Goal: Information Seeking & Learning: Learn about a topic

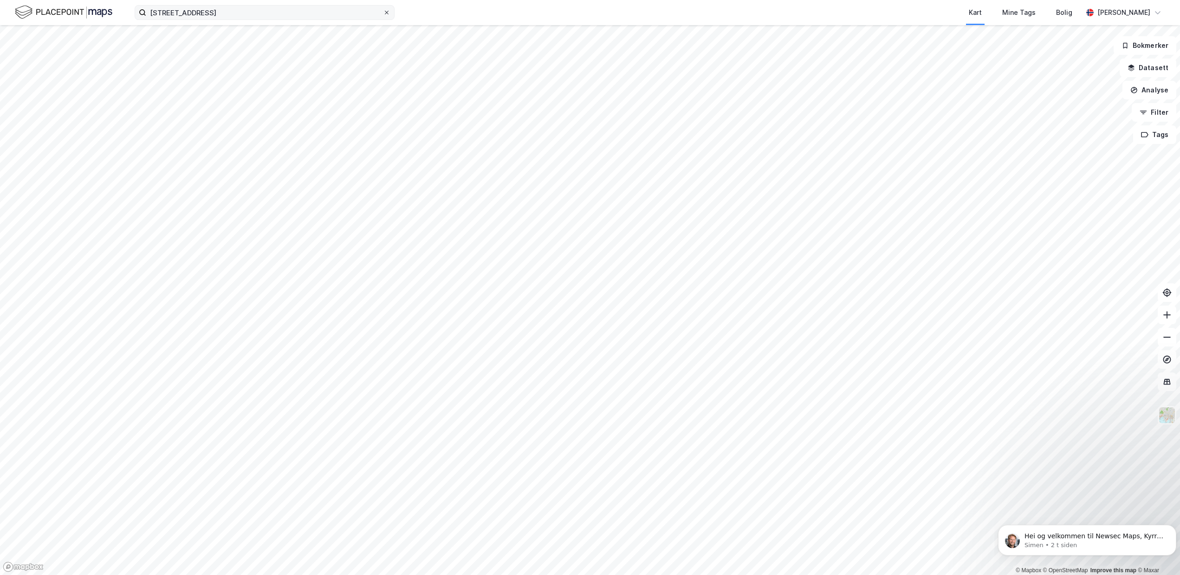
drag, startPoint x: 0, startPoint y: 0, endPoint x: 388, endPoint y: 14, distance: 387.9
click at [388, 14] on icon at bounding box center [387, 13] width 6 height 6
click at [383, 14] on input "[STREET_ADDRESS]" at bounding box center [264, 13] width 237 height 14
click at [267, 13] on input at bounding box center [270, 13] width 248 height 14
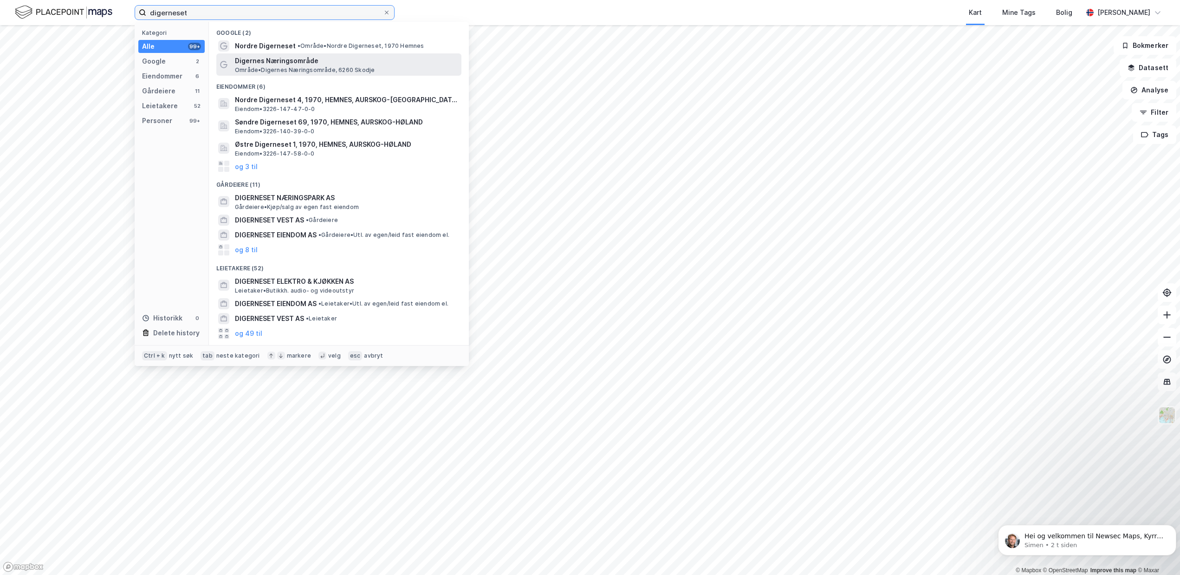
type input "digerneset"
click at [292, 64] on span "Digernes Næringsområde" at bounding box center [346, 60] width 223 height 11
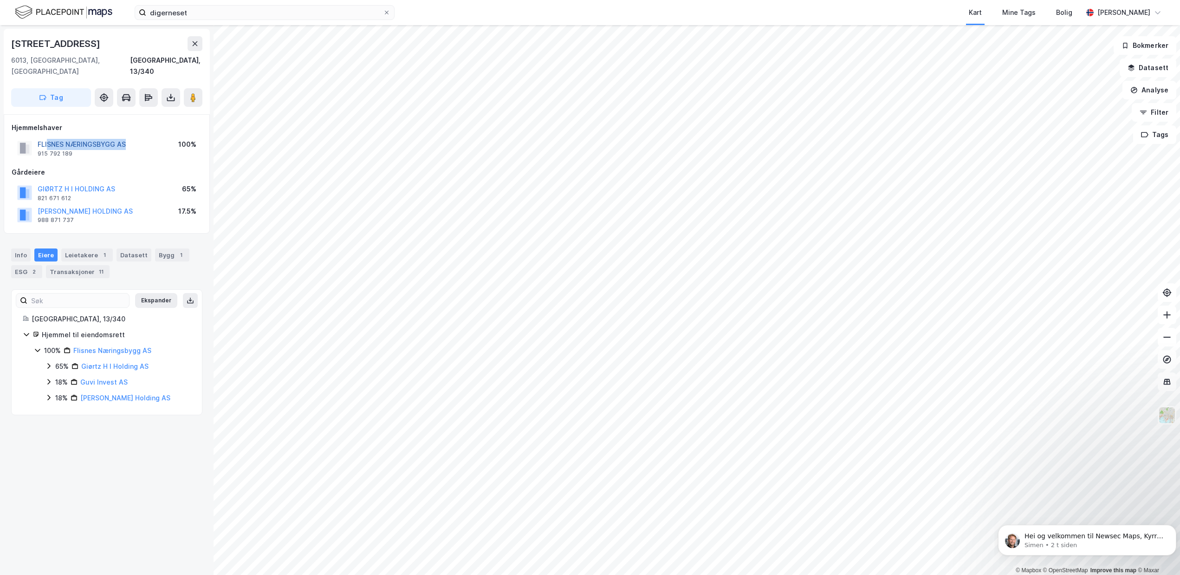
drag, startPoint x: 135, startPoint y: 132, endPoint x: 49, endPoint y: 133, distance: 85.9
click at [49, 137] on div "FLISNES NÆRINGSBYGG AS 915 792 189 100%" at bounding box center [107, 148] width 190 height 22
click at [104, 167] on div "Gårdeiere" at bounding box center [107, 172] width 190 height 11
drag, startPoint x: 134, startPoint y: 131, endPoint x: 39, endPoint y: 136, distance: 94.8
click at [39, 137] on div "FLISNES NÆRINGSBYGG AS 915 792 189 100%" at bounding box center [107, 148] width 190 height 22
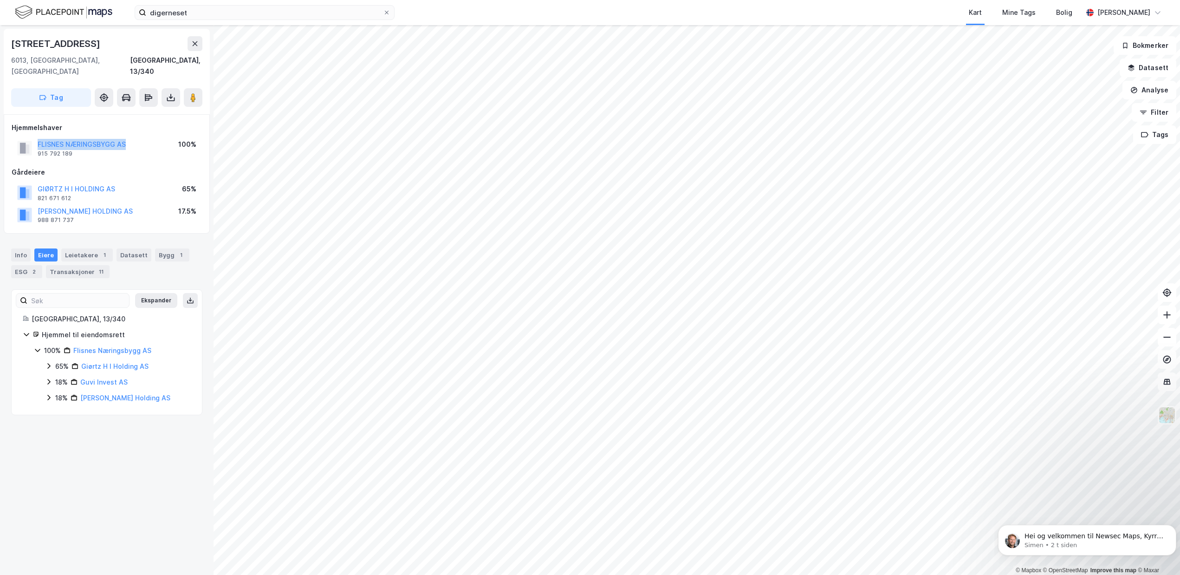
copy button "FLISNES NÆRINGSBYGG AS"
click at [78, 248] on div "Leietakere 1" at bounding box center [87, 254] width 52 height 13
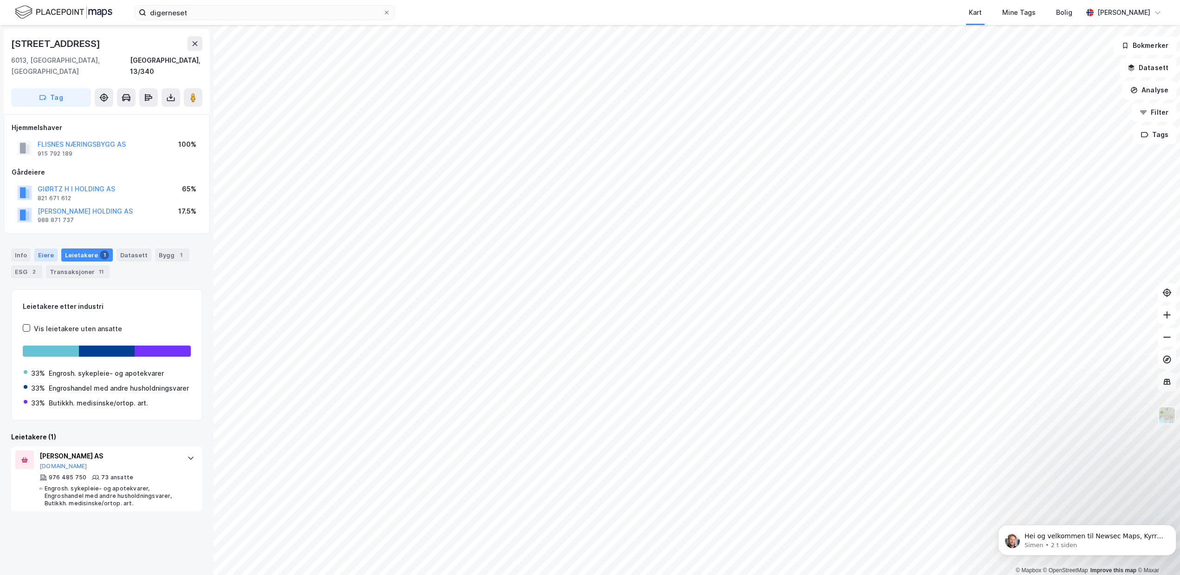
click at [48, 248] on div "Eiere" at bounding box center [45, 254] width 23 height 13
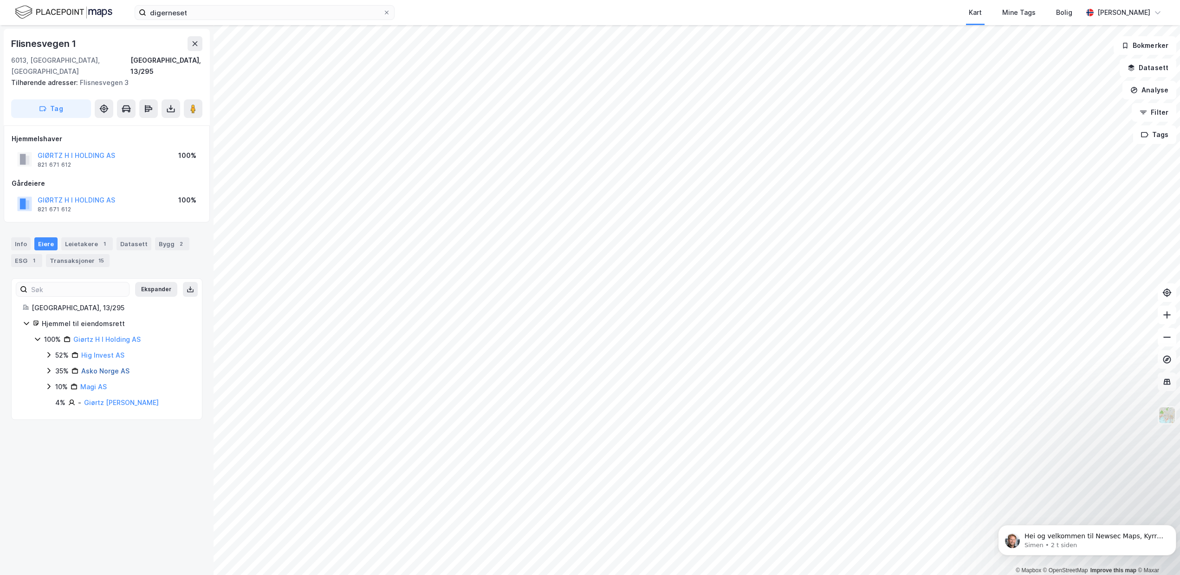
click at [97, 367] on link "Asko Norge AS" at bounding box center [105, 371] width 48 height 8
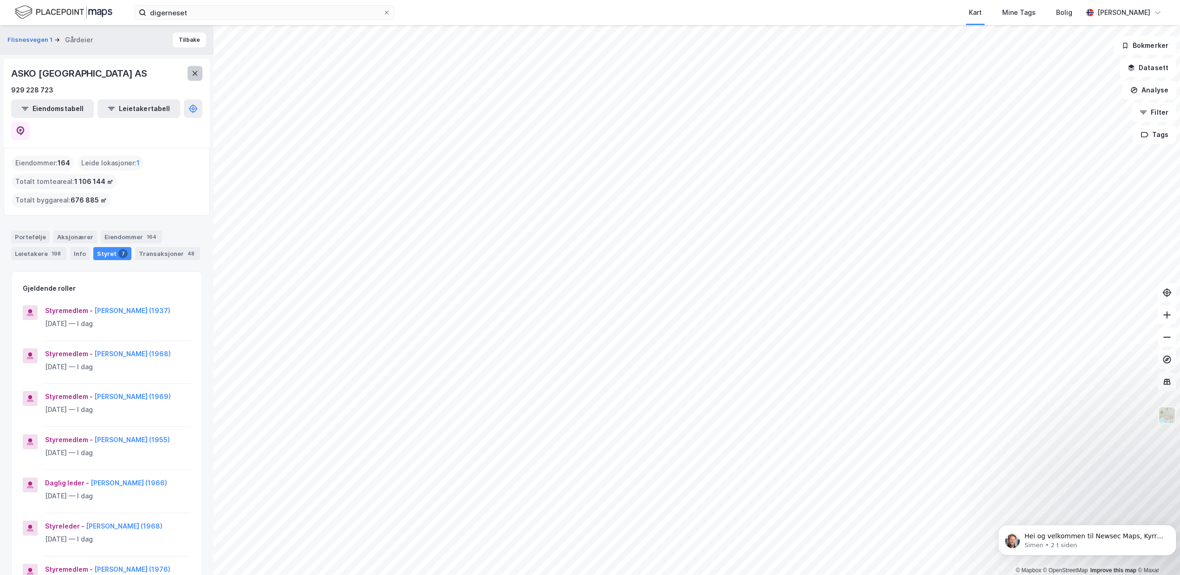
click at [195, 69] on button at bounding box center [195, 73] width 15 height 15
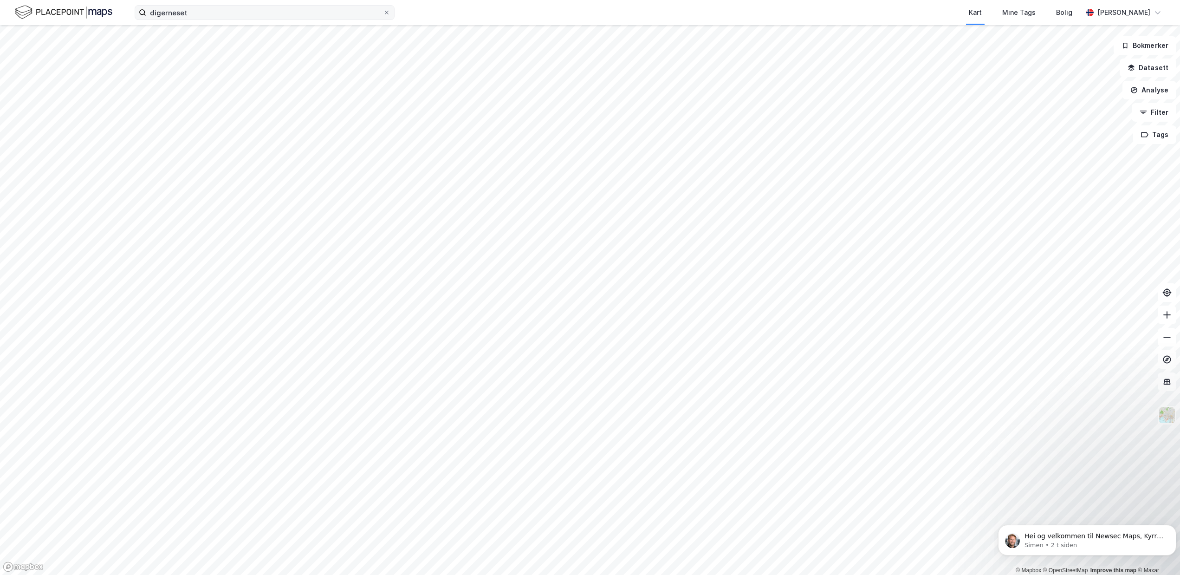
click at [388, 13] on icon at bounding box center [387, 13] width 6 height 6
click at [383, 13] on input "digerneset" at bounding box center [264, 13] width 237 height 14
click at [1152, 115] on button "Filter" at bounding box center [1154, 112] width 45 height 19
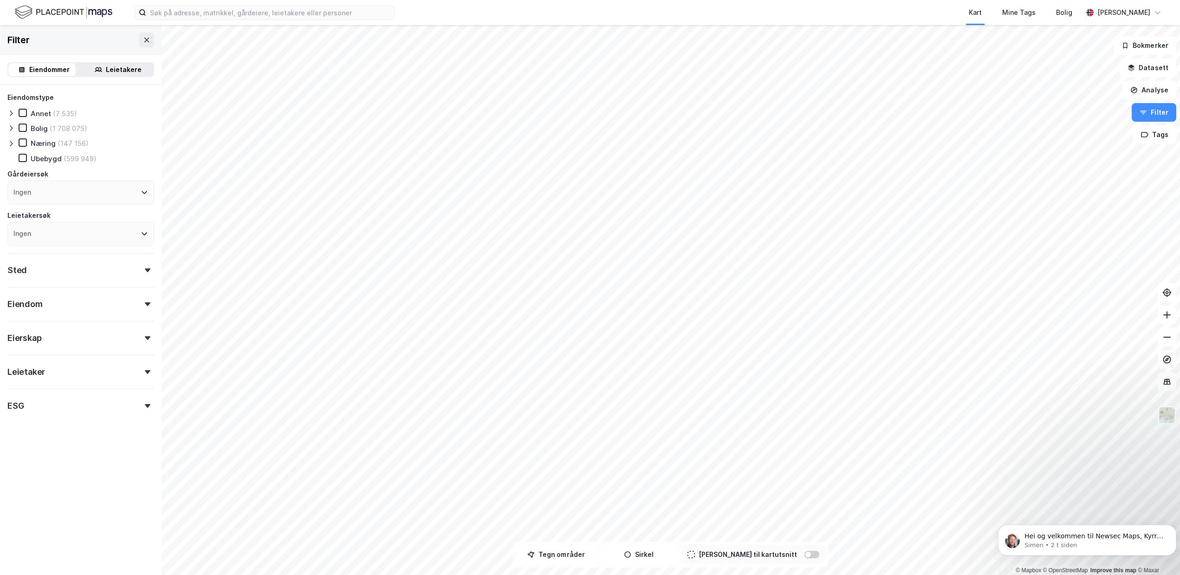
click at [12, 144] on icon at bounding box center [11, 144] width 3 height 6
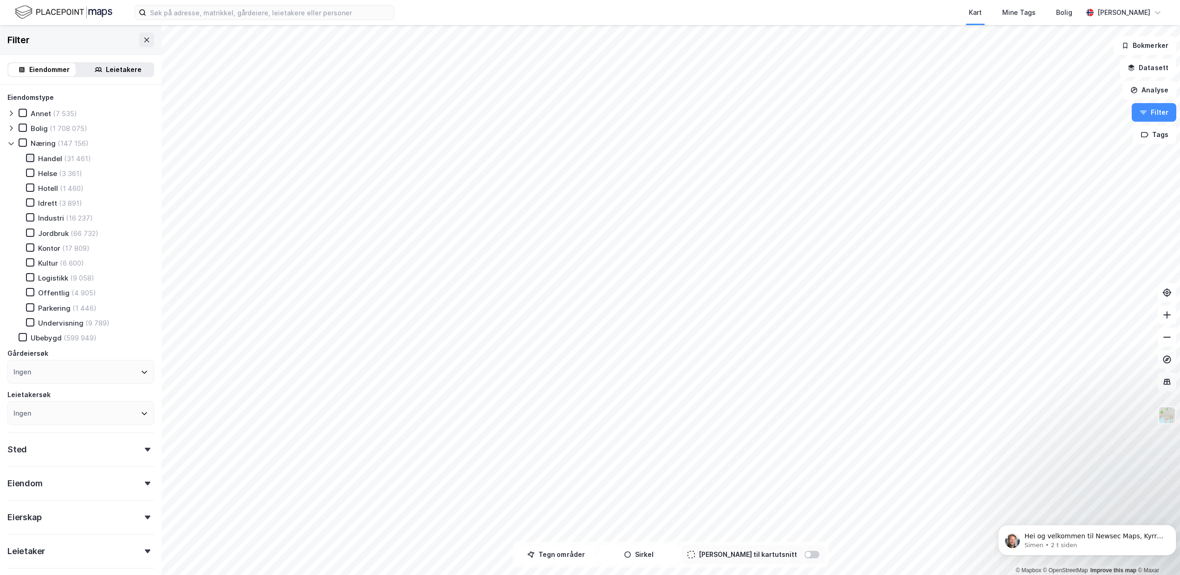
click at [30, 158] on icon at bounding box center [30, 158] width 6 height 6
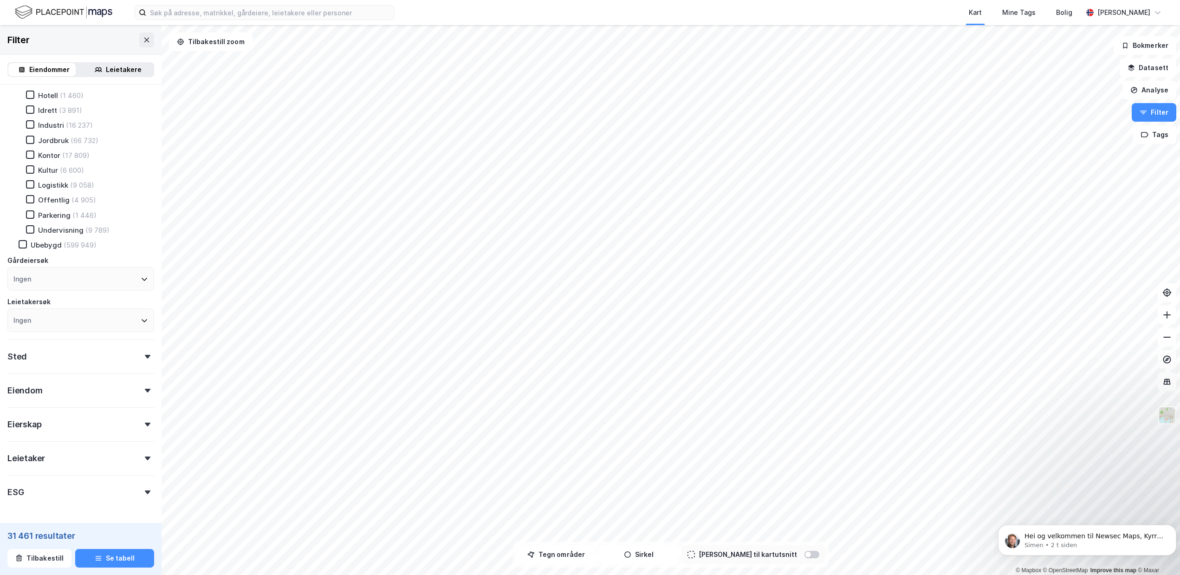
scroll to position [125, 0]
click at [139, 355] on div "Eiendom" at bounding box center [80, 354] width 147 height 26
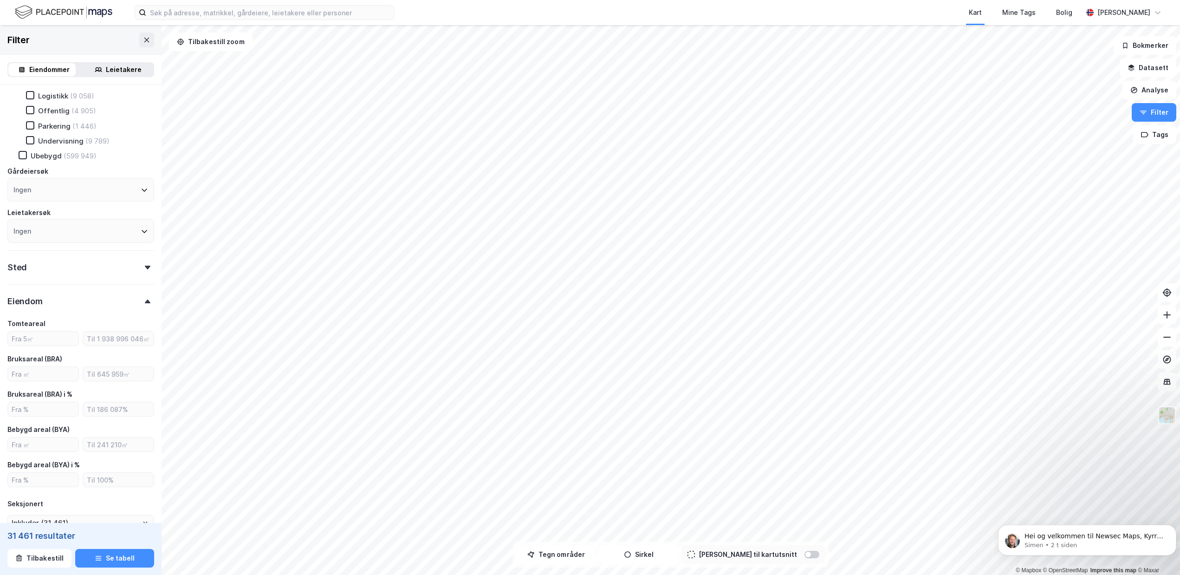
scroll to position [218, 0]
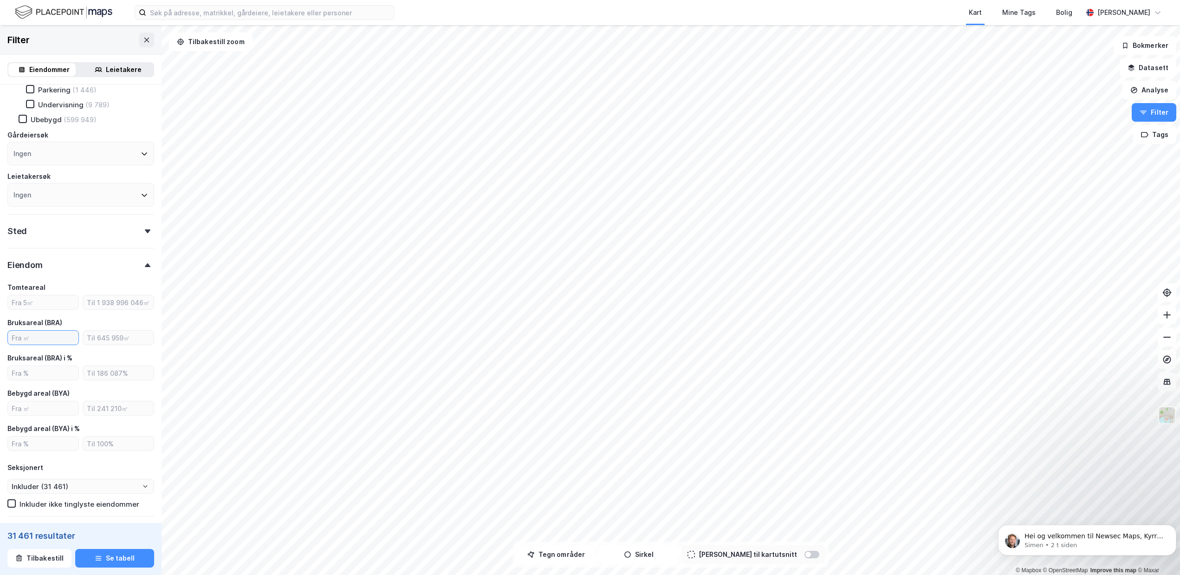
click at [48, 337] on input "number" at bounding box center [43, 338] width 71 height 14
type input "4500"
type input "Inkluder (3 001)"
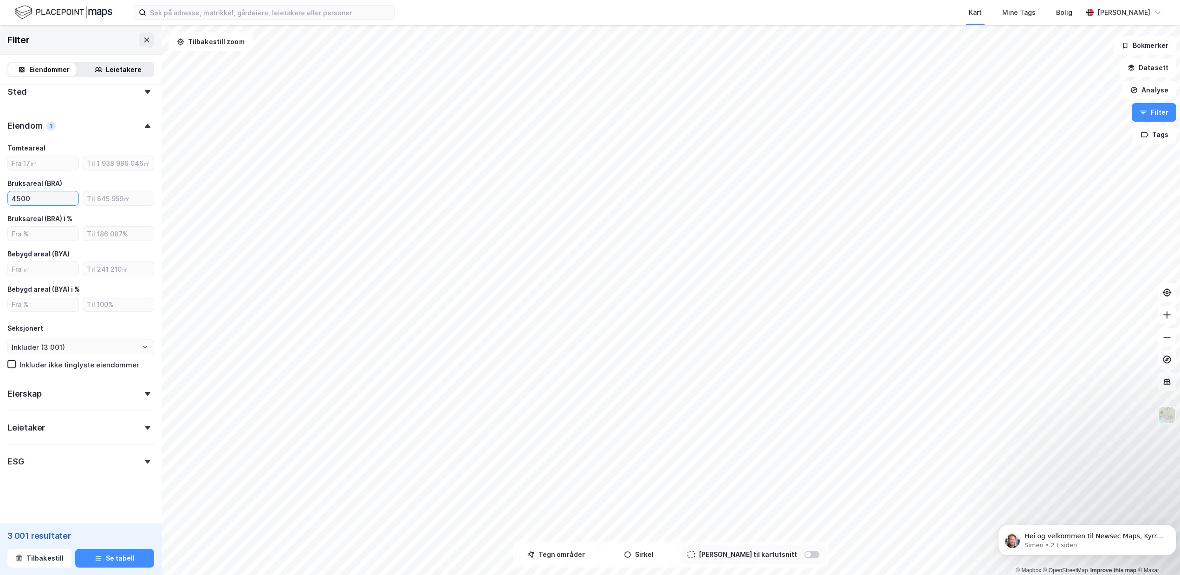
type input "4500"
click at [129, 395] on div "Eierskap" at bounding box center [80, 389] width 147 height 26
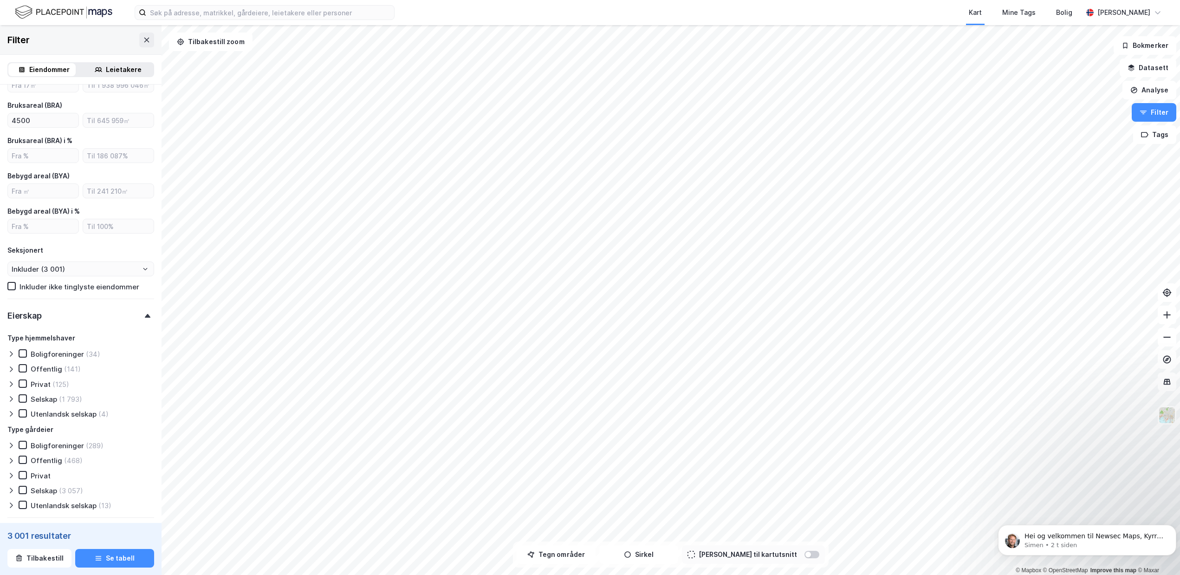
scroll to position [450, 0]
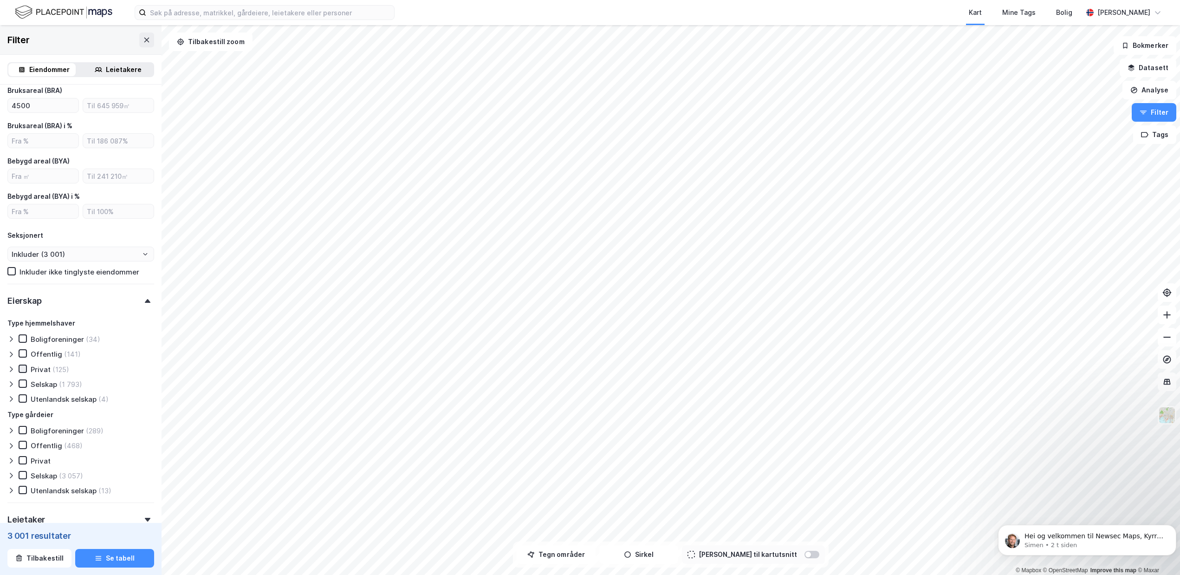
click at [20, 367] on icon at bounding box center [22, 368] width 6 height 6
click at [22, 367] on icon at bounding box center [22, 368] width 6 height 6
click at [22, 381] on icon at bounding box center [22, 383] width 6 height 6
type input "Inkluder (1 793)"
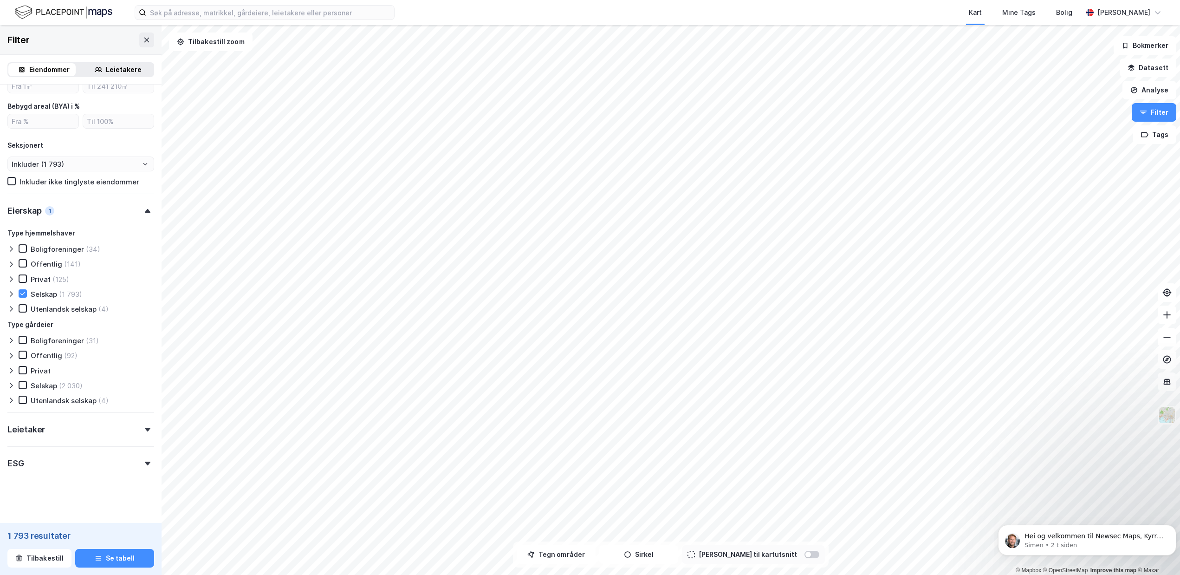
scroll to position [543, 0]
click at [24, 384] on icon at bounding box center [22, 382] width 6 height 6
click at [130, 424] on div "Leietaker" at bounding box center [80, 422] width 147 height 26
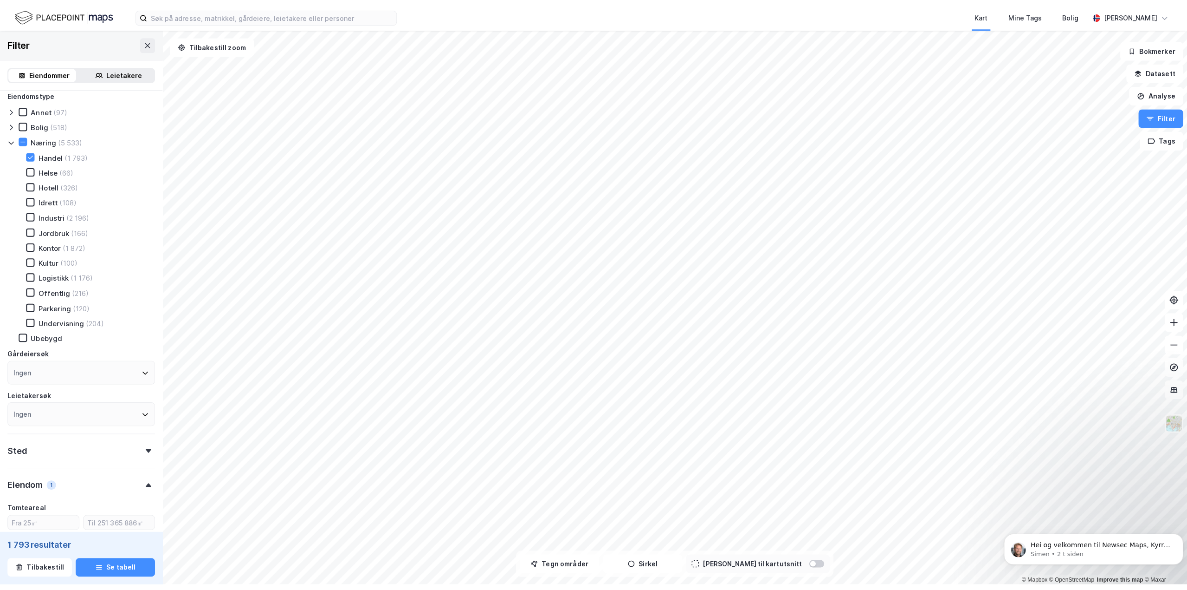
scroll to position [0, 0]
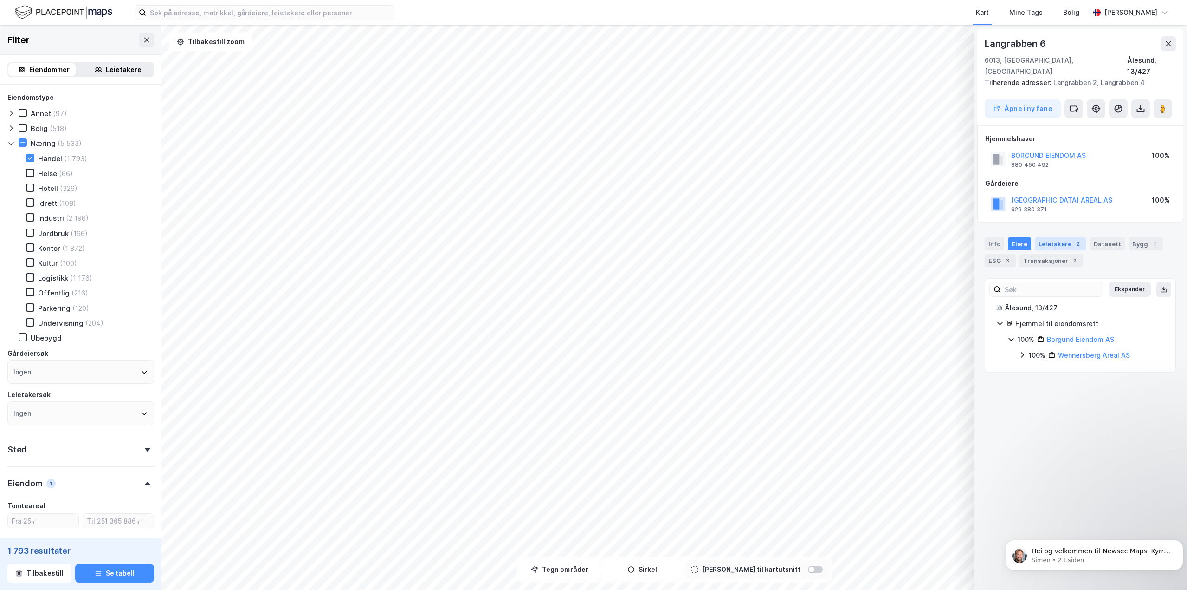
click at [1063, 238] on div "Leietakere 2" at bounding box center [1061, 243] width 52 height 13
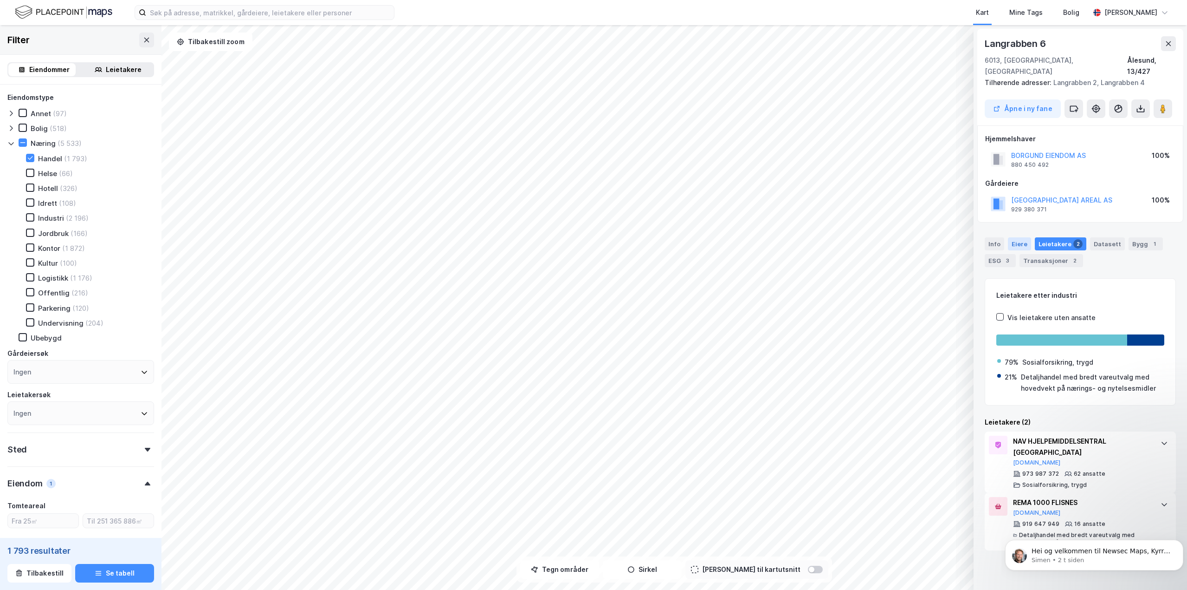
click at [1021, 237] on div "Eiere" at bounding box center [1019, 243] width 23 height 13
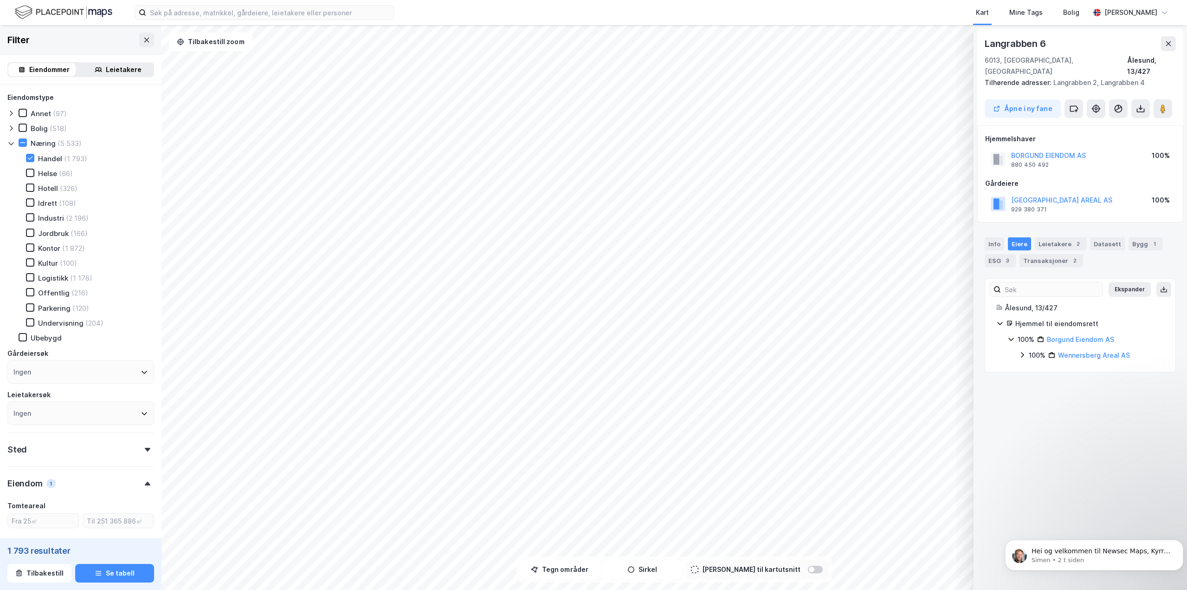
click at [1170, 44] on icon at bounding box center [1169, 43] width 5 height 5
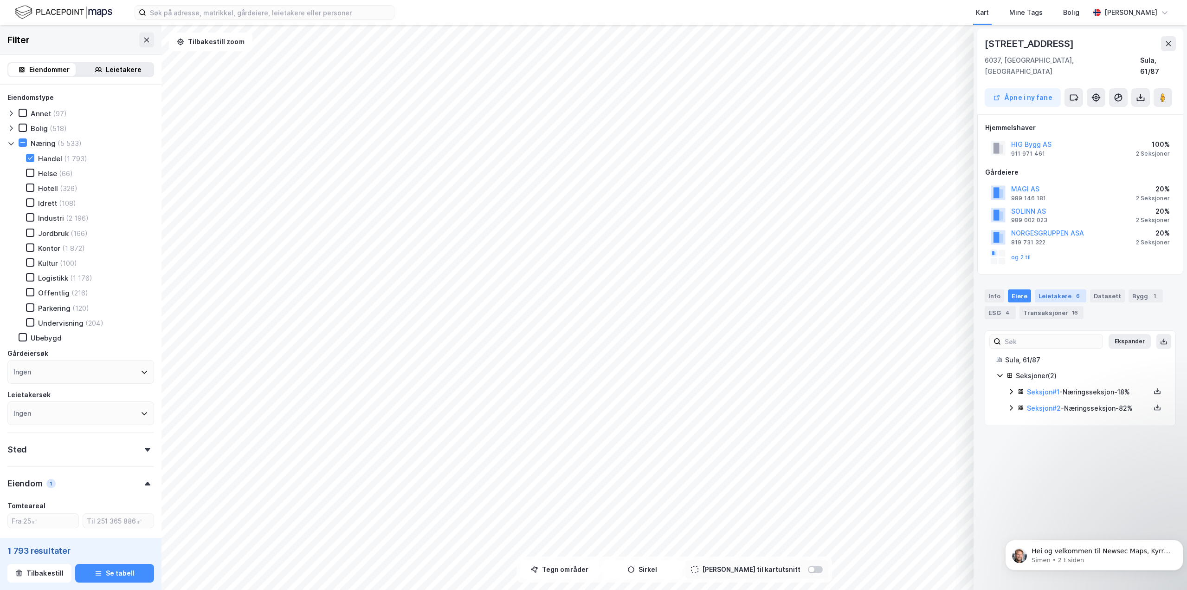
click at [1064, 289] on div "Leietakere 6" at bounding box center [1061, 295] width 52 height 13
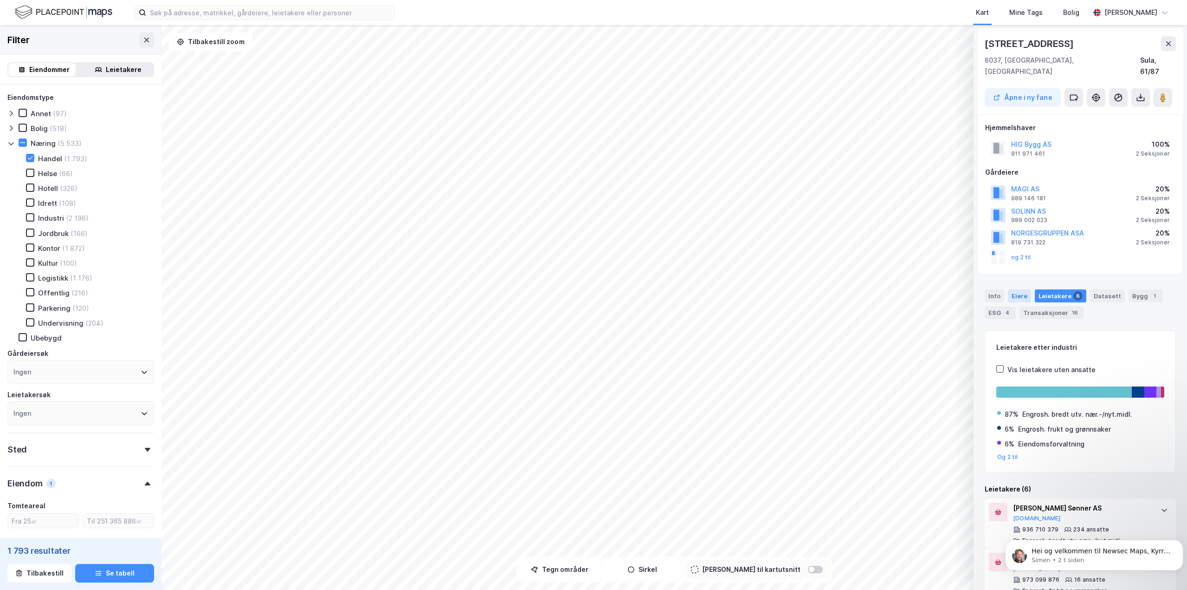
click at [1023, 289] on div "Eiere" at bounding box center [1019, 295] width 23 height 13
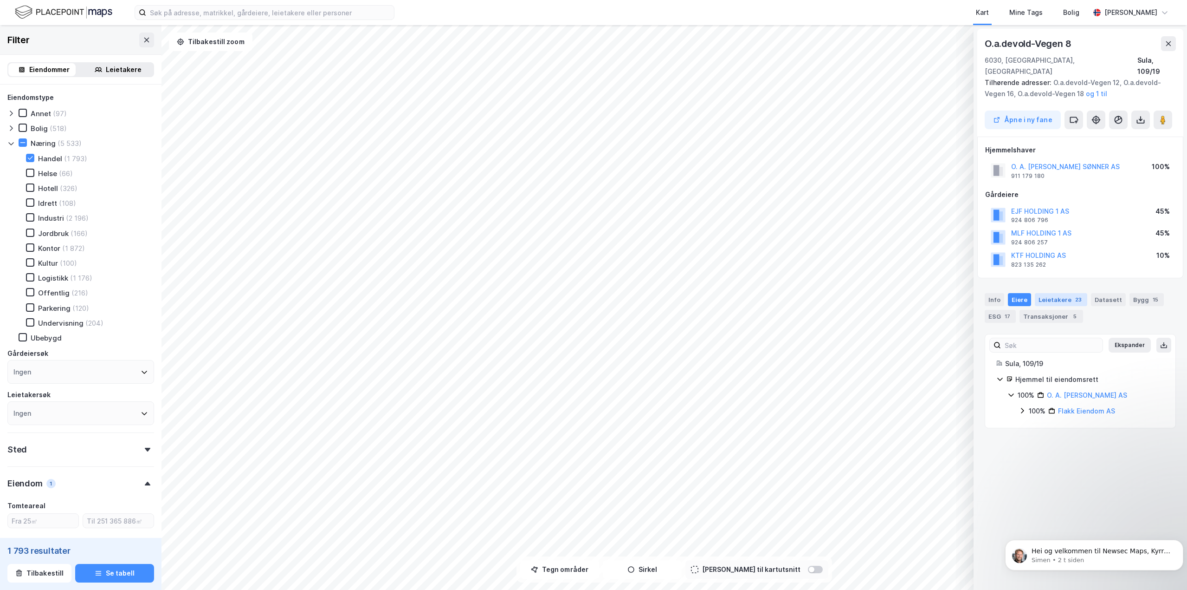
click at [1058, 293] on div "Leietakere 23" at bounding box center [1061, 299] width 52 height 13
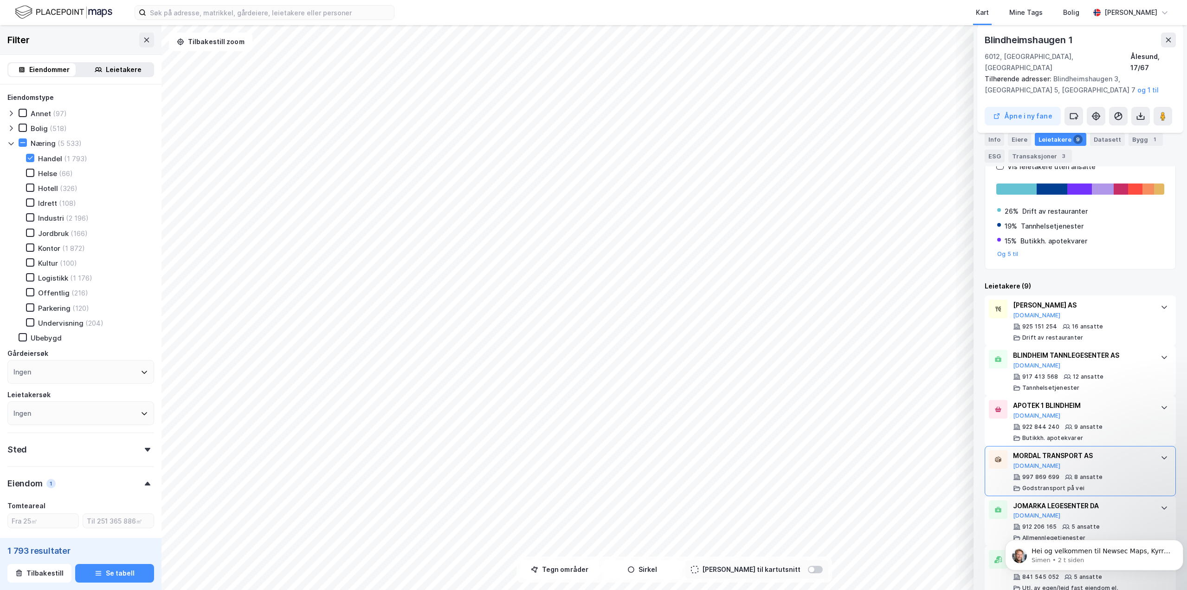
scroll to position [40, 0]
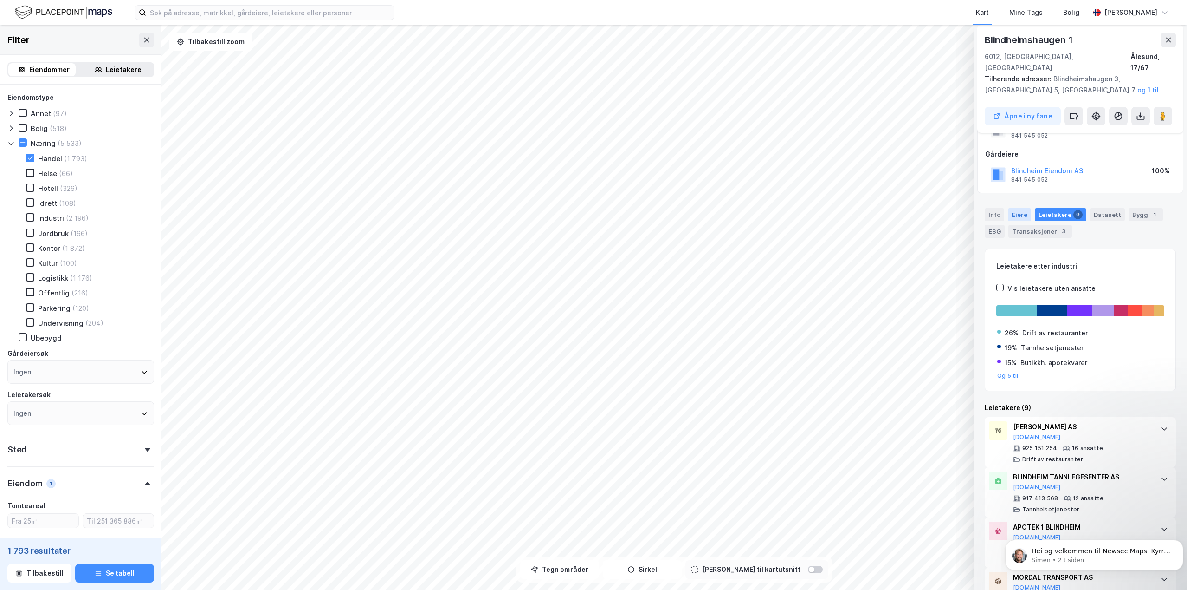
click at [1012, 208] on div "Eiere" at bounding box center [1019, 214] width 23 height 13
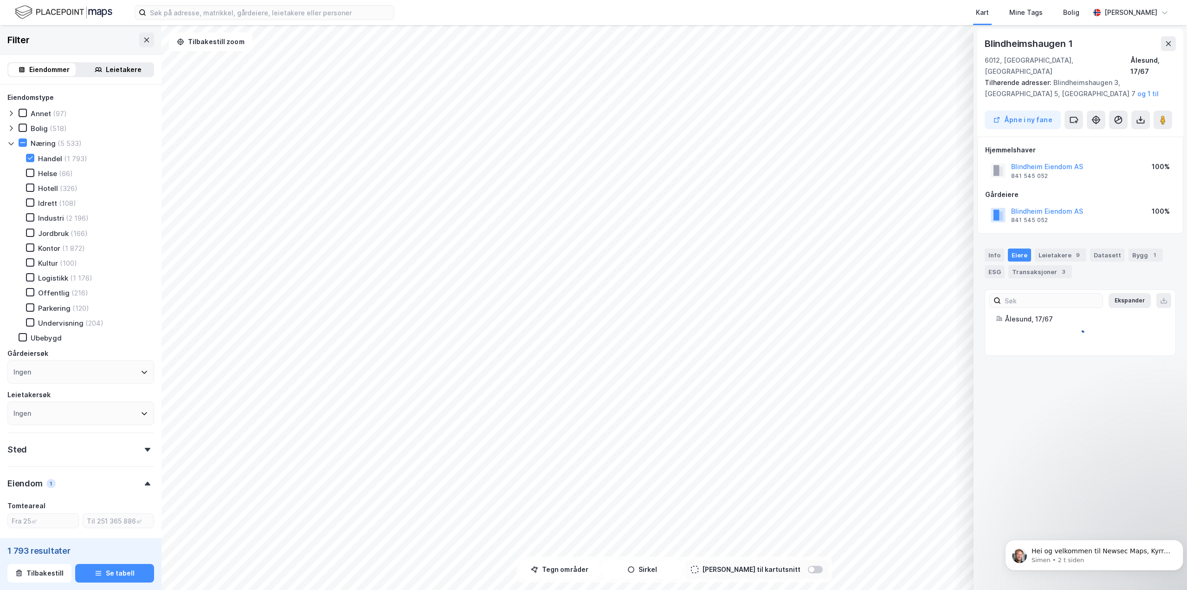
scroll to position [0, 0]
click at [1066, 248] on div "Leietakere 9" at bounding box center [1061, 254] width 52 height 13
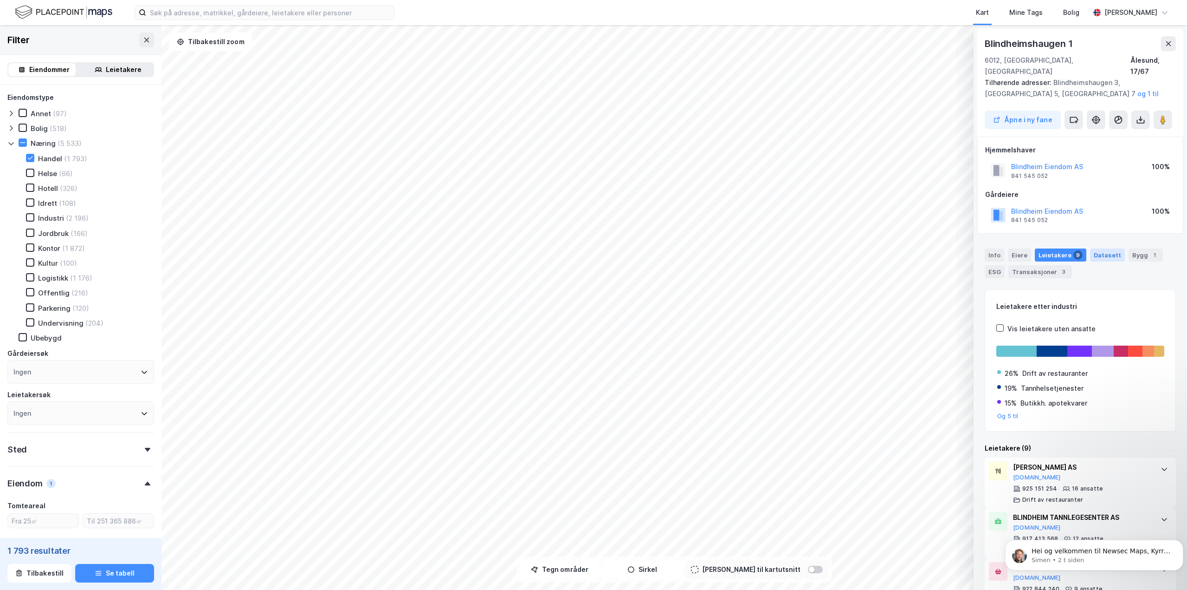
click at [1110, 248] on div "Datasett" at bounding box center [1107, 254] width 35 height 13
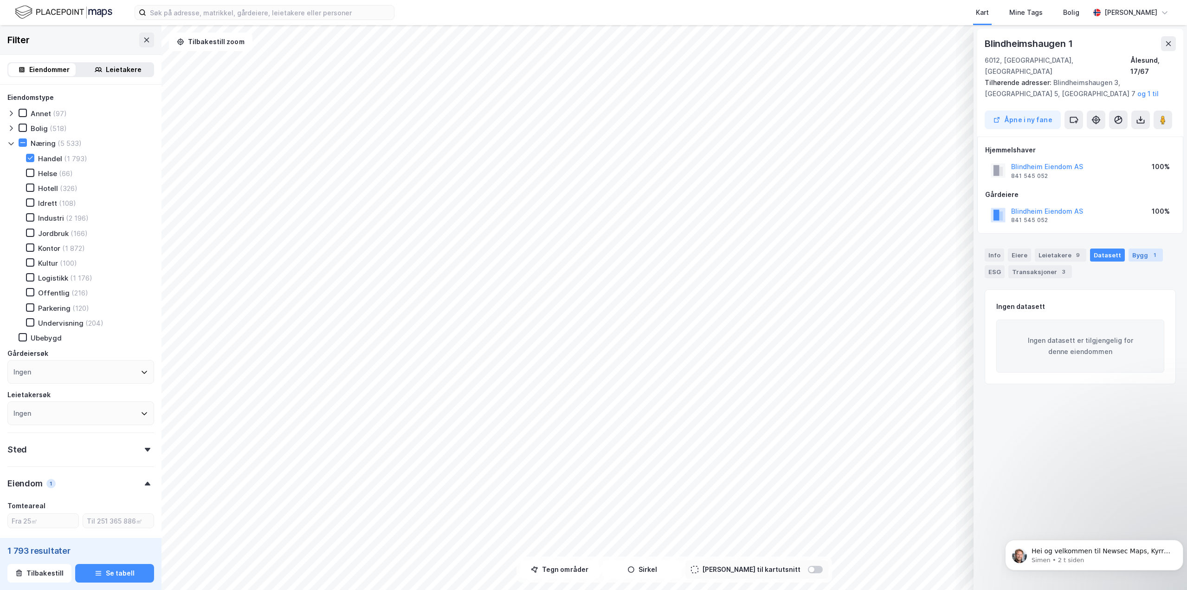
click at [1130, 248] on div "Bygg 1" at bounding box center [1146, 254] width 34 height 13
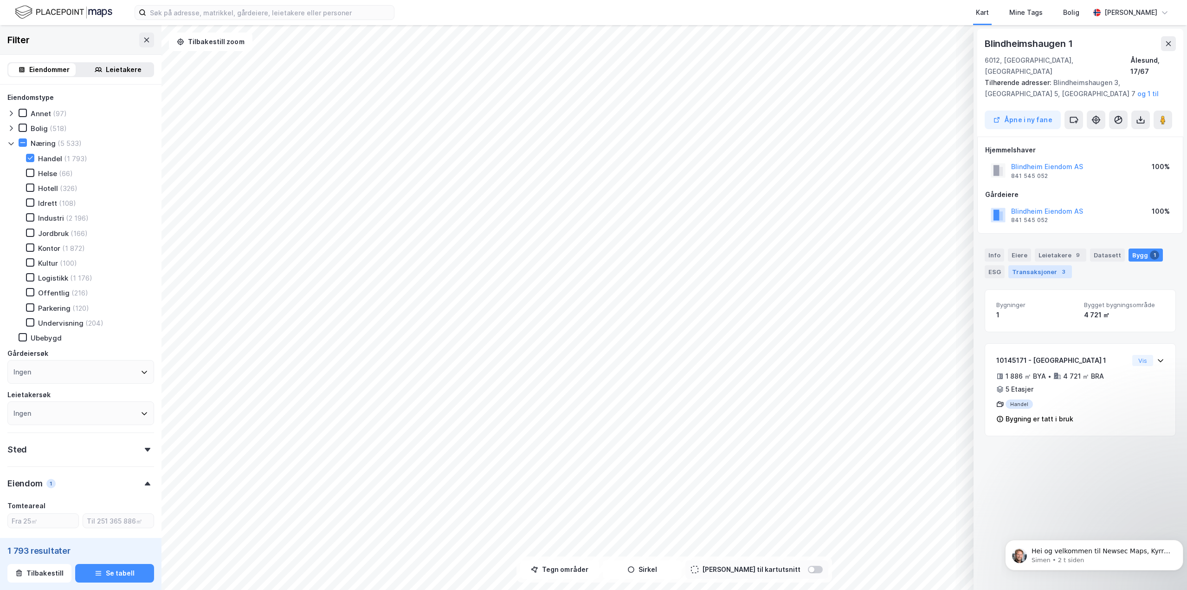
click at [1035, 265] on div "Transaksjoner 3" at bounding box center [1041, 271] width 64 height 13
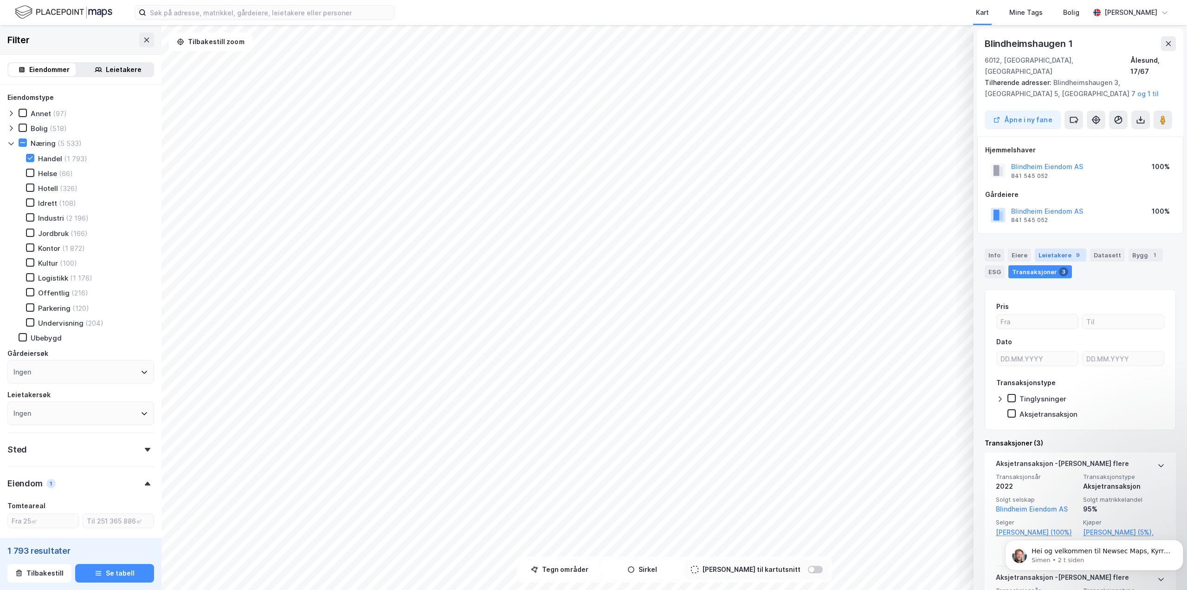
click at [1060, 248] on div "Leietakere 9" at bounding box center [1061, 254] width 52 height 13
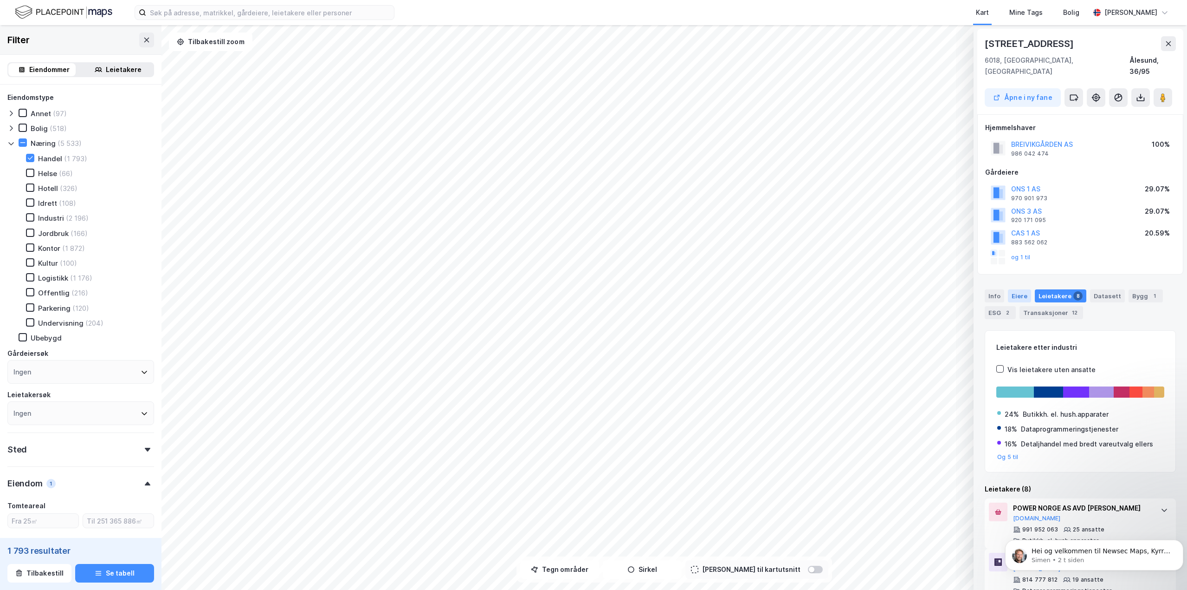
click at [1018, 289] on div "Eiere" at bounding box center [1019, 295] width 23 height 13
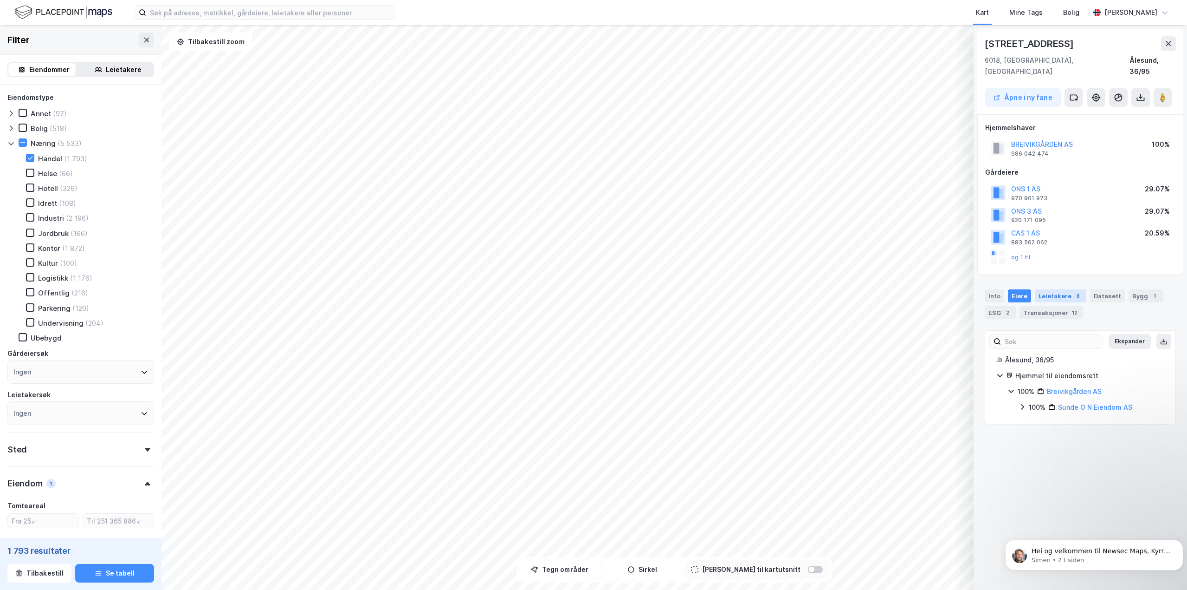
click at [1066, 289] on div "Leietakere 8" at bounding box center [1061, 295] width 52 height 13
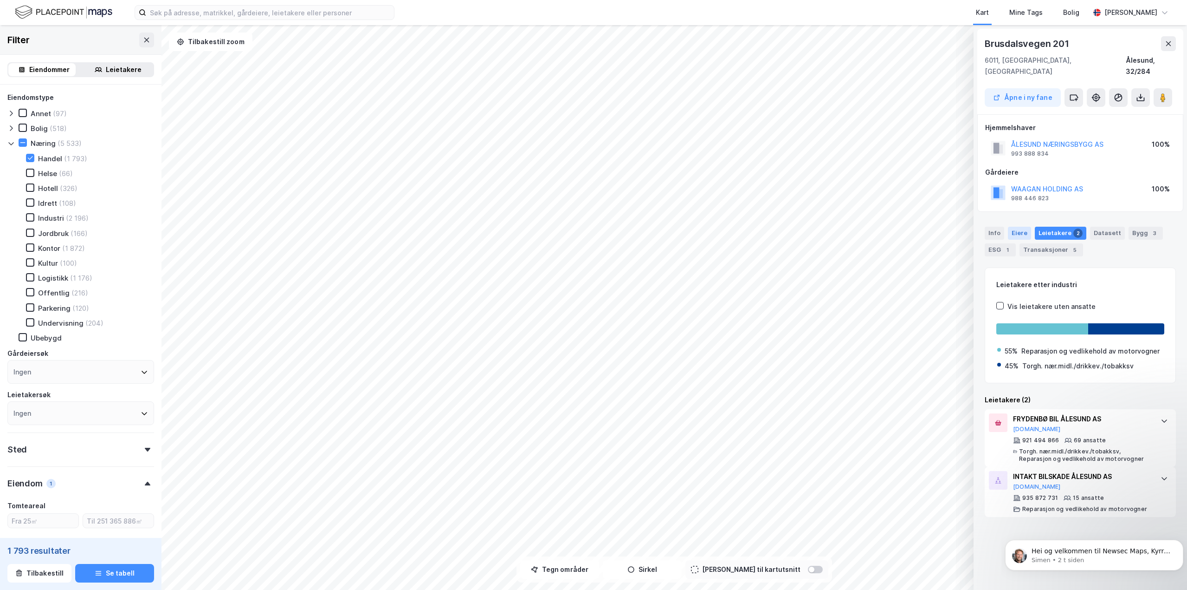
click at [1018, 227] on div "Eiere" at bounding box center [1019, 233] width 23 height 13
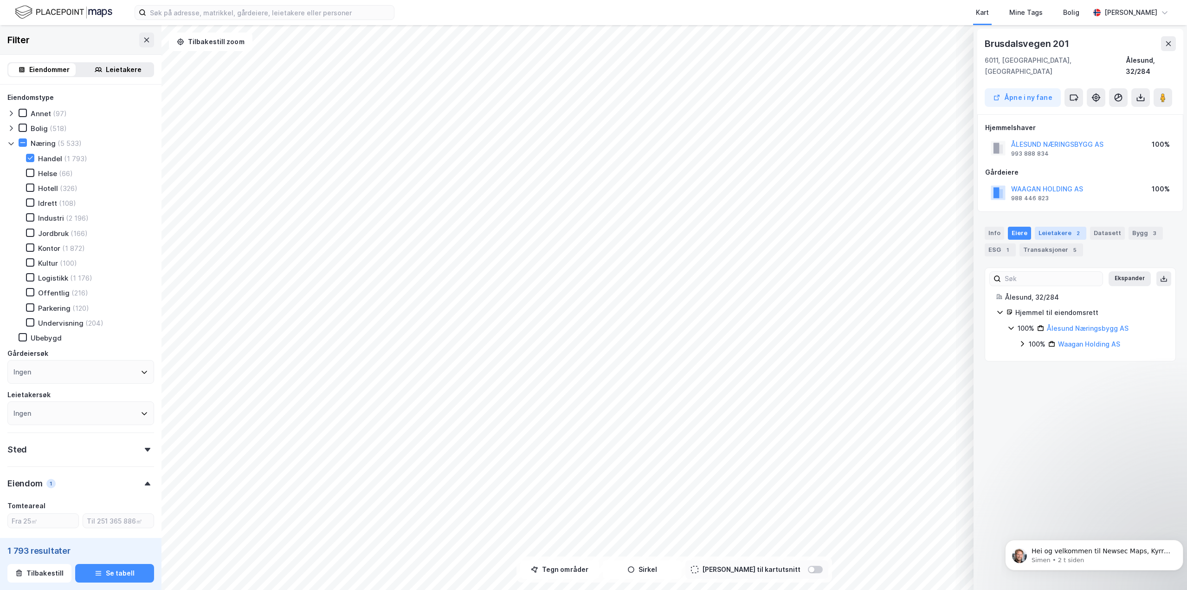
click at [1058, 227] on div "Leietakere 2" at bounding box center [1061, 233] width 52 height 13
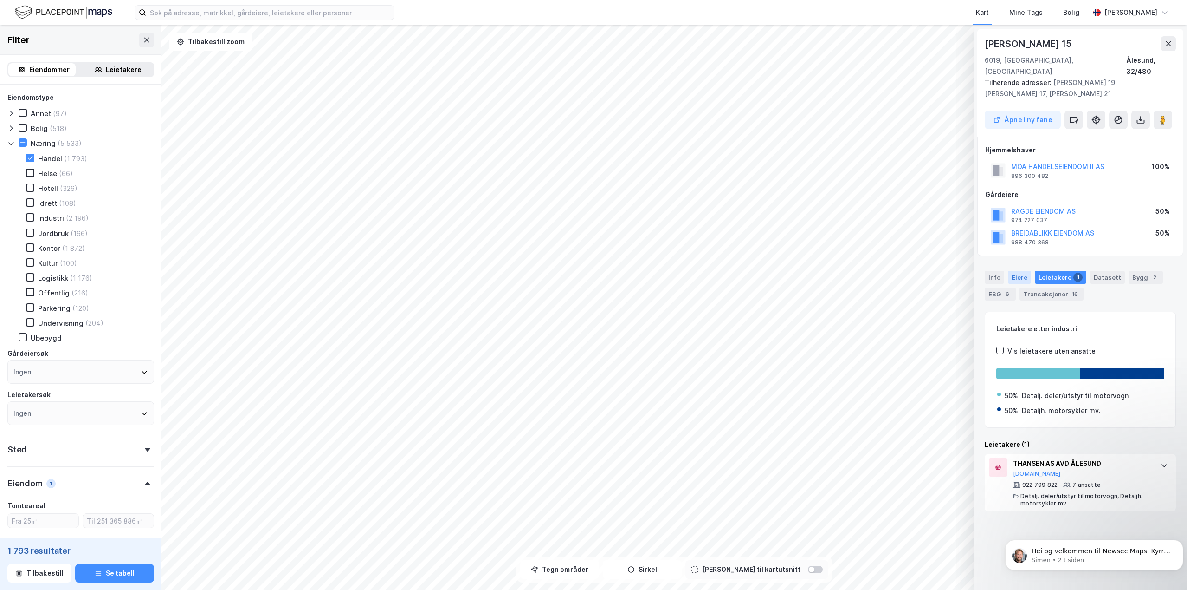
click at [1022, 271] on div "Eiere" at bounding box center [1019, 277] width 23 height 13
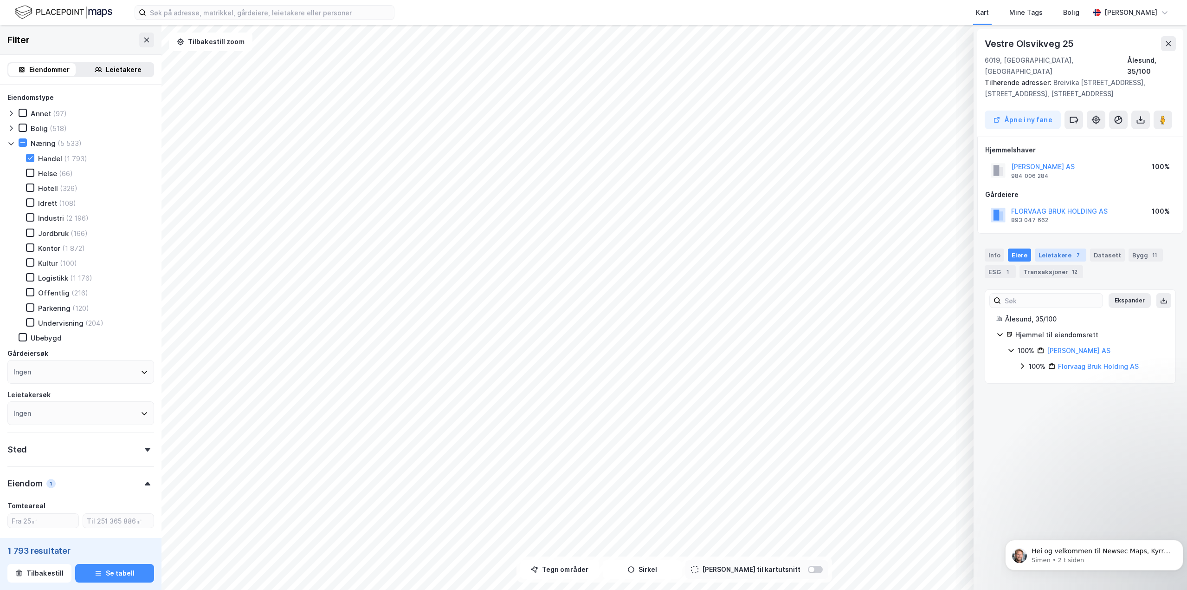
click at [1069, 248] on div "Leietakere 7" at bounding box center [1061, 254] width 52 height 13
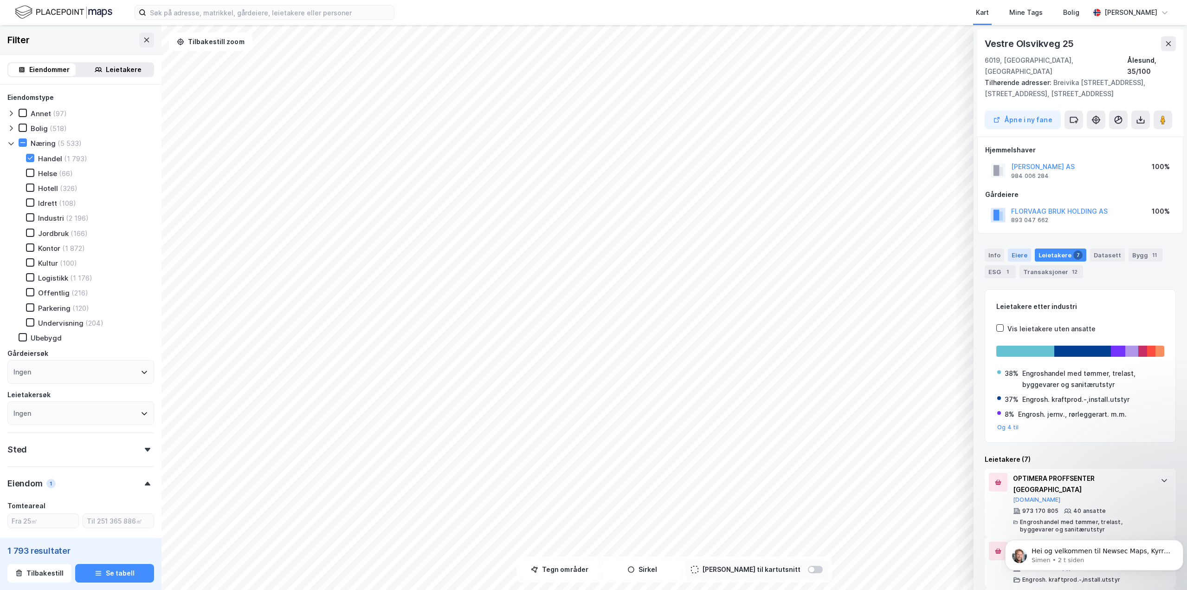
click at [1022, 248] on div "Eiere" at bounding box center [1019, 254] width 23 height 13
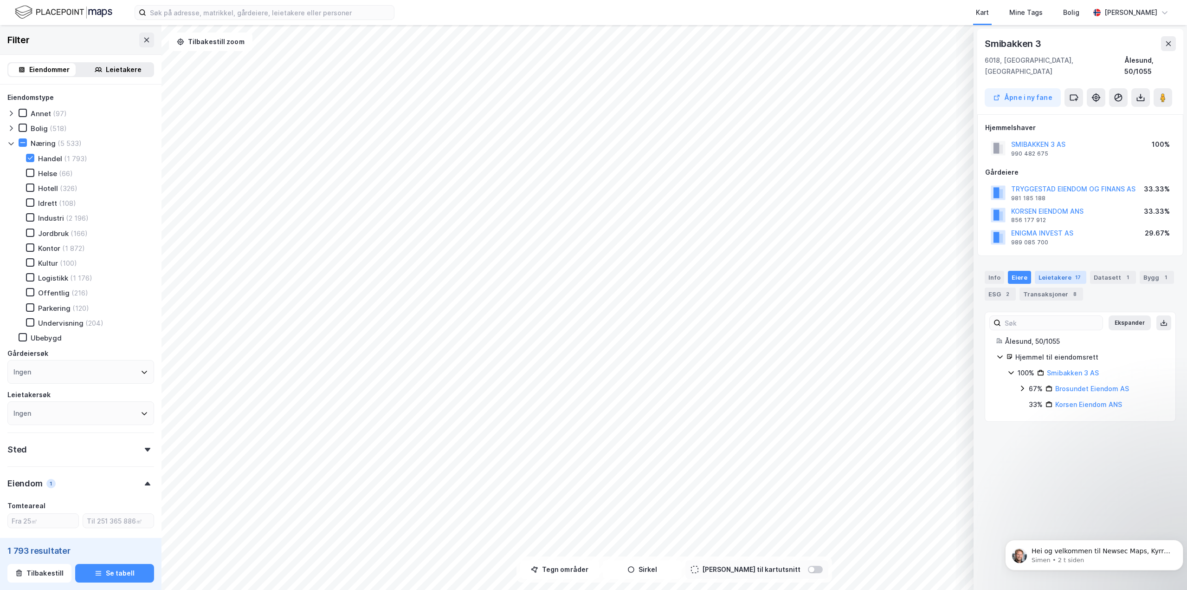
click at [1067, 271] on div "Leietakere 17" at bounding box center [1061, 277] width 52 height 13
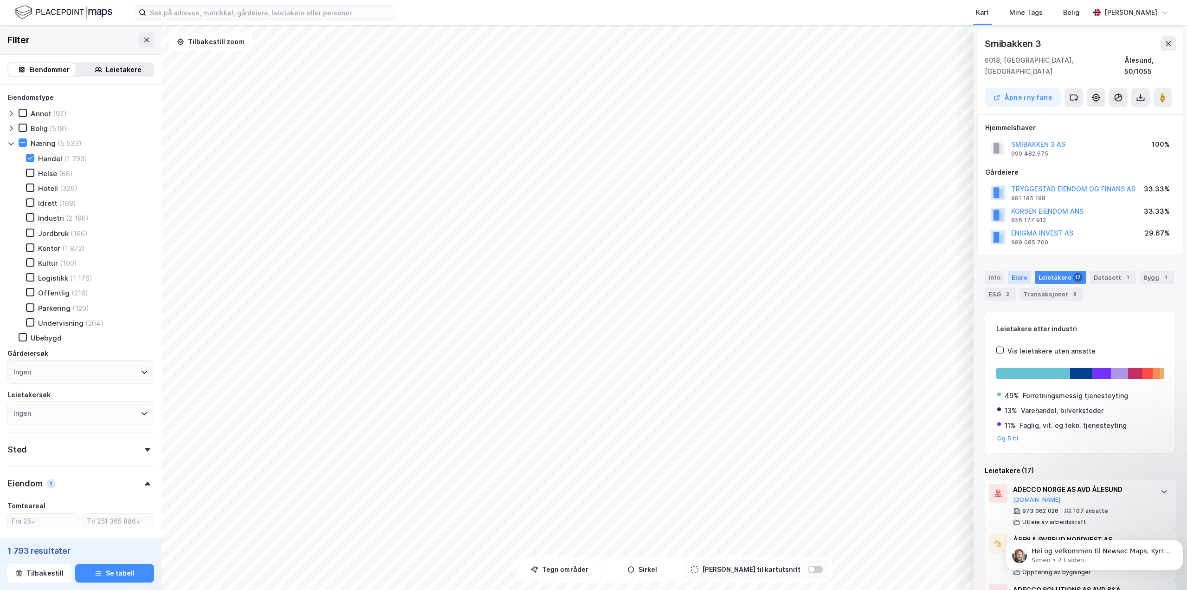
click at [1018, 271] on div "Eiere" at bounding box center [1019, 277] width 23 height 13
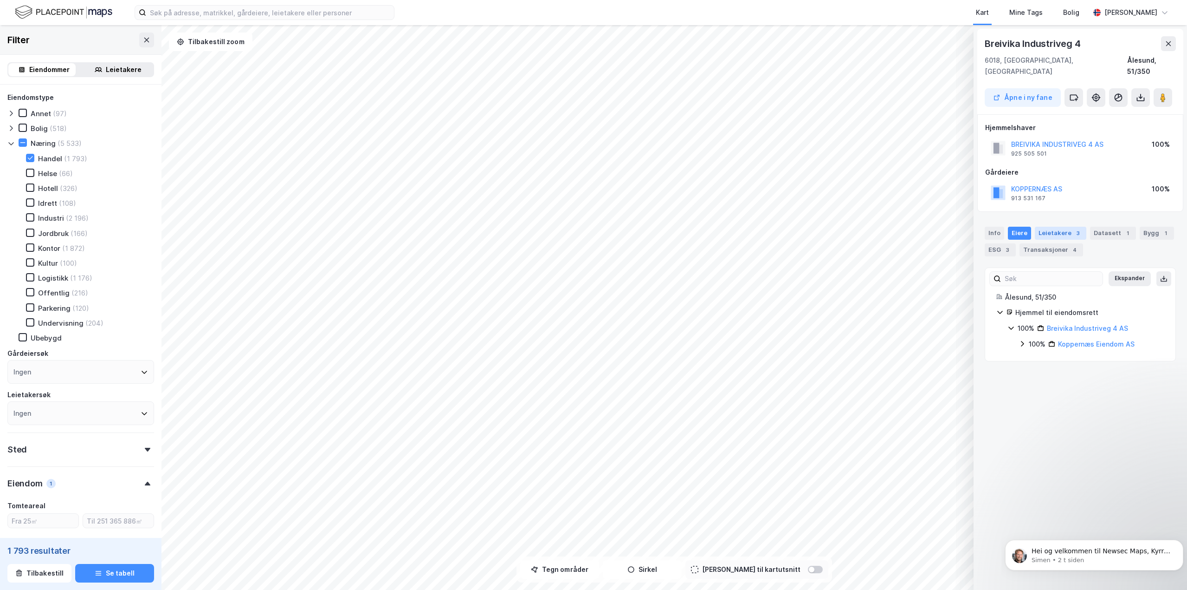
click at [1058, 227] on div "Leietakere 3" at bounding box center [1061, 233] width 52 height 13
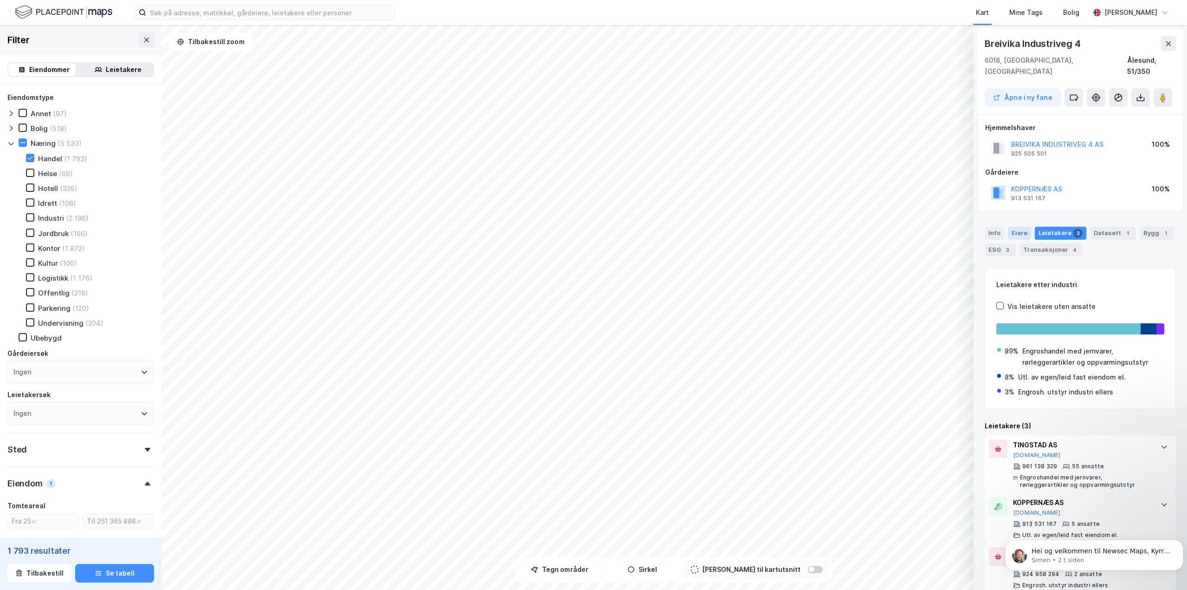
click at [1023, 227] on div "Eiere" at bounding box center [1019, 233] width 23 height 13
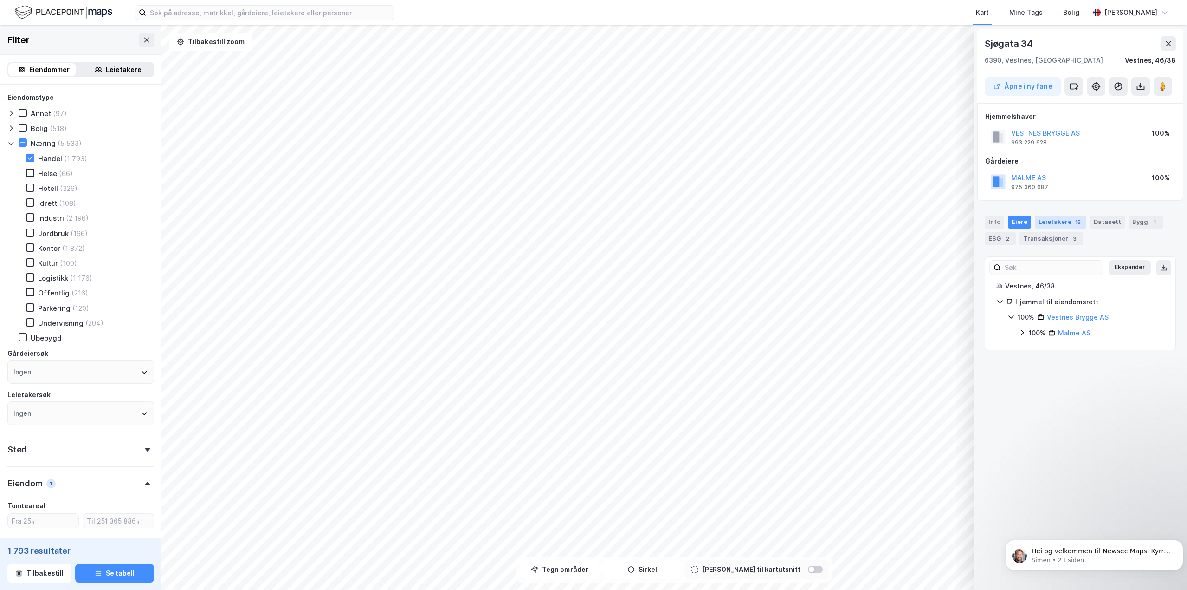
click at [1058, 224] on div "Leietakere 15" at bounding box center [1061, 221] width 52 height 13
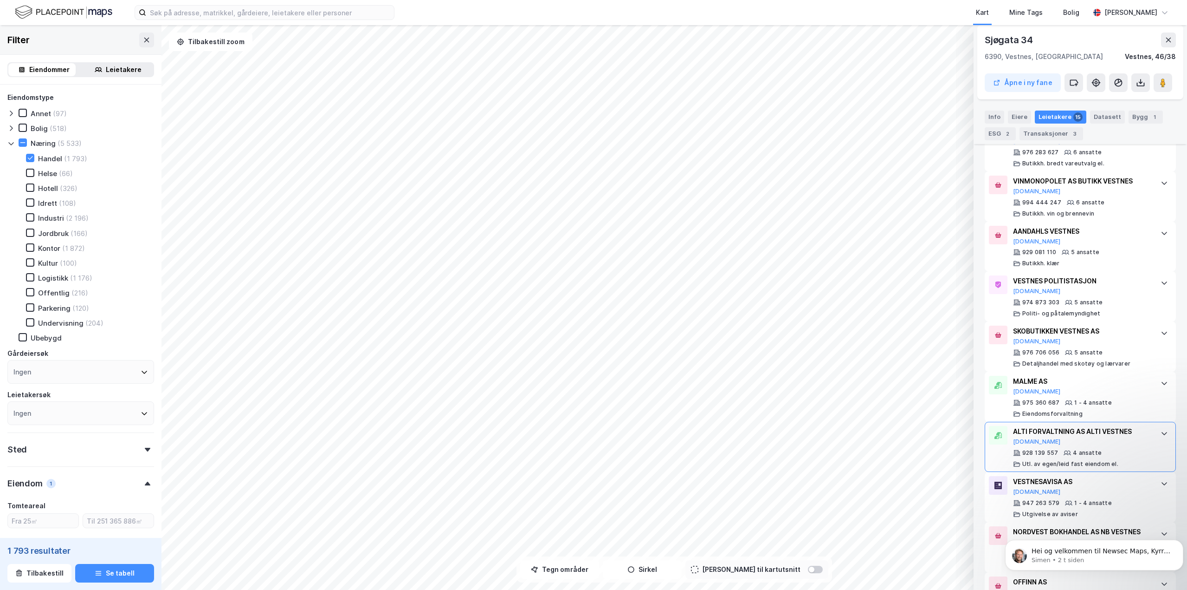
scroll to position [93, 0]
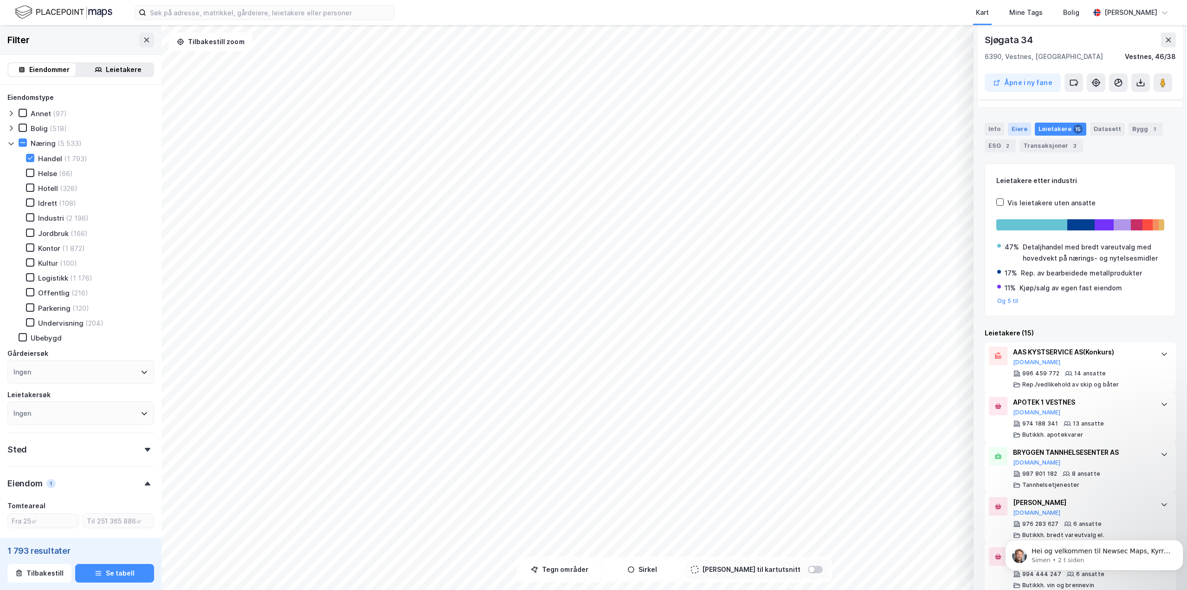
click at [1015, 126] on div "Eiere" at bounding box center [1019, 129] width 23 height 13
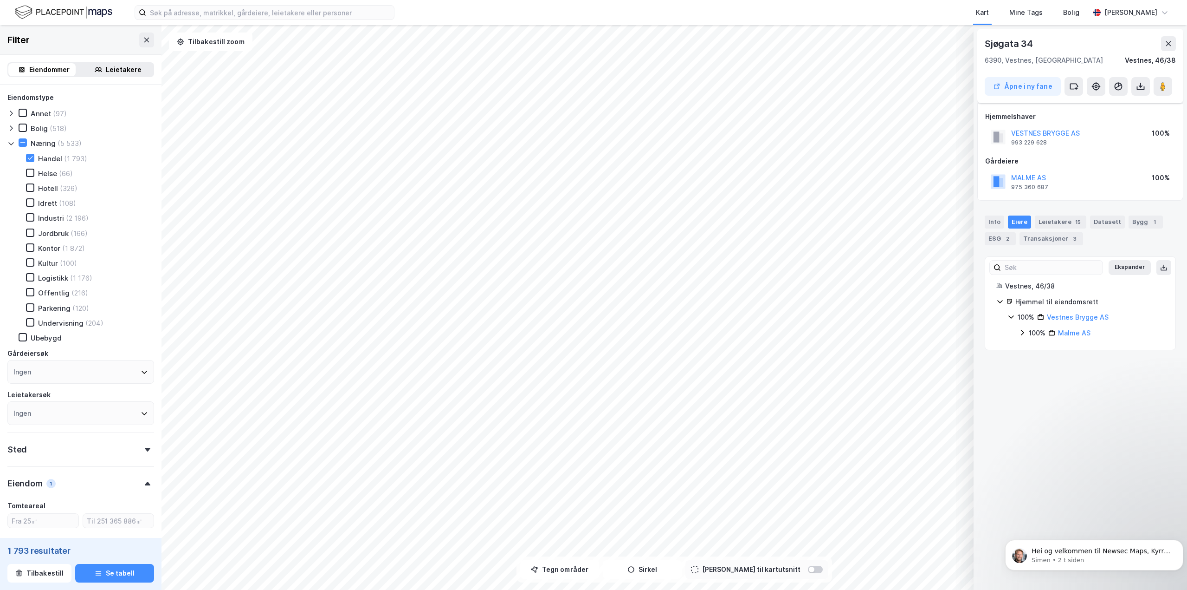
scroll to position [0, 0]
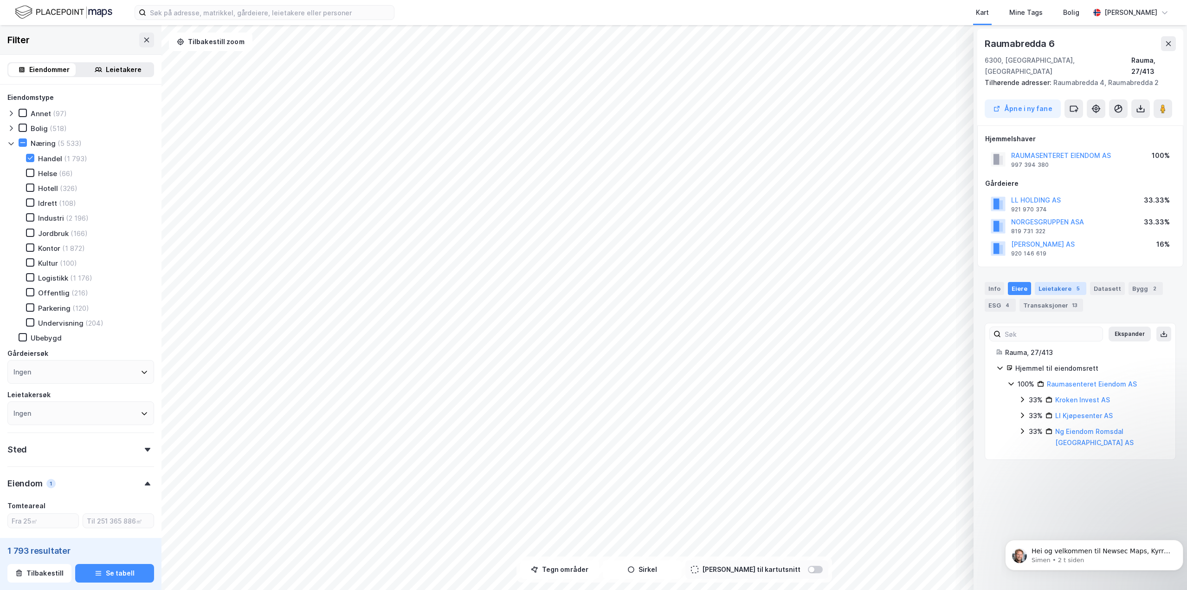
click at [1078, 282] on div "Leietakere 5" at bounding box center [1061, 288] width 52 height 13
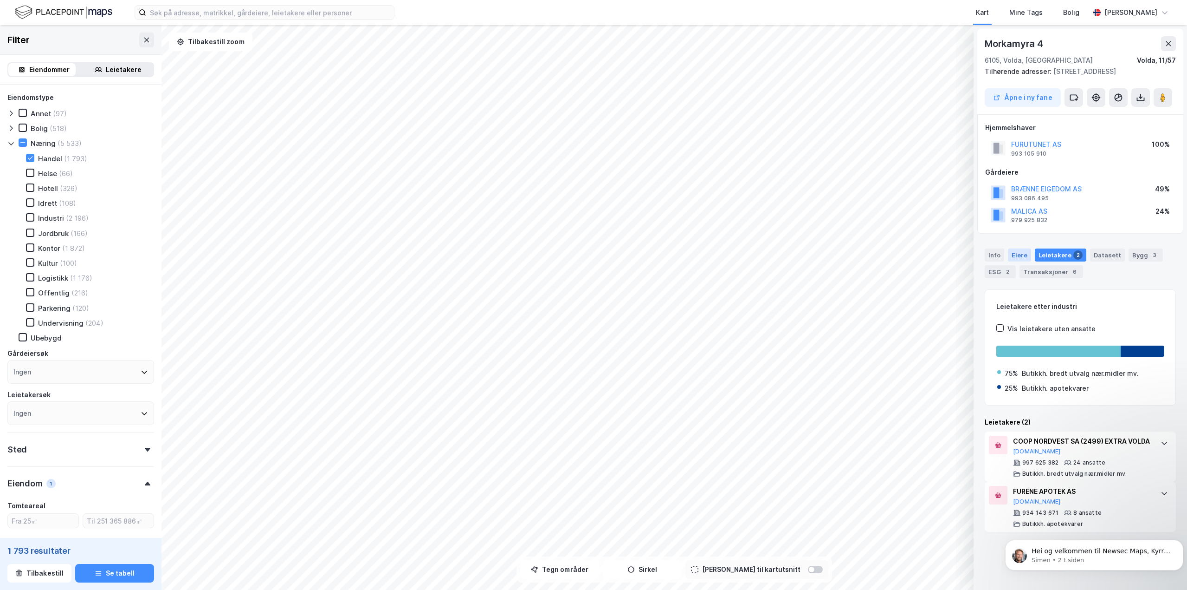
click at [1016, 253] on div "Eiere" at bounding box center [1019, 254] width 23 height 13
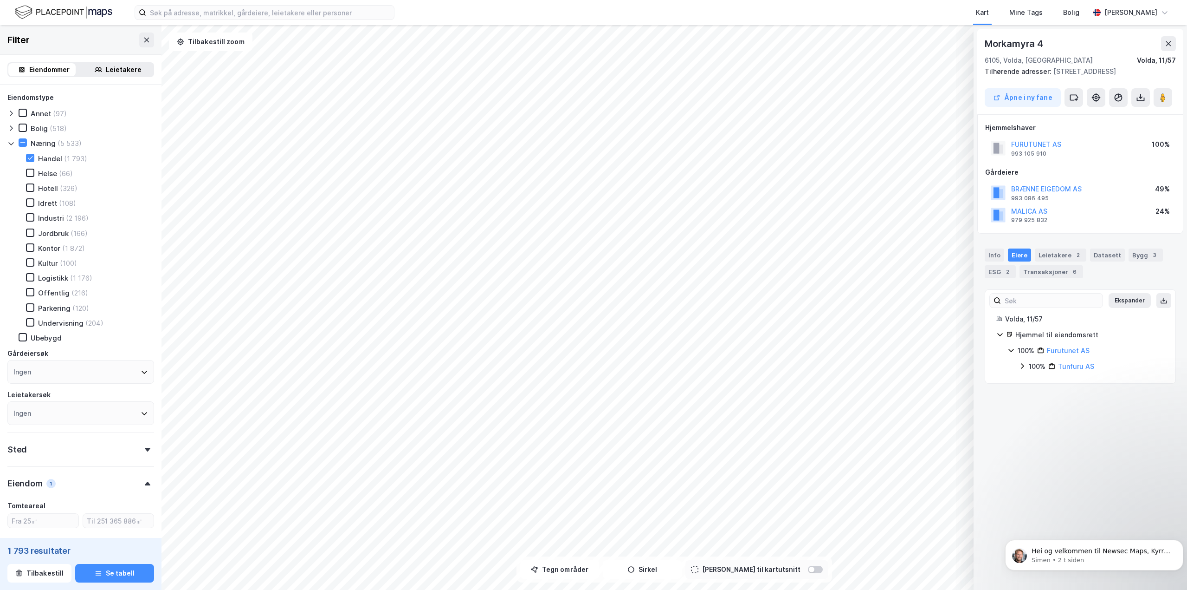
click at [1072, 428] on div "Morkamyra 4 6105, [GEOGRAPHIC_DATA], [GEOGRAPHIC_DATA], 11/57 Tilhørende adress…" at bounding box center [1081, 307] width 214 height 564
click at [1022, 364] on icon at bounding box center [1022, 366] width 3 height 6
click at [1022, 364] on icon at bounding box center [1022, 365] width 7 height 7
click at [1009, 349] on icon at bounding box center [1011, 349] width 7 height 7
click at [1010, 349] on icon at bounding box center [1011, 349] width 7 height 7
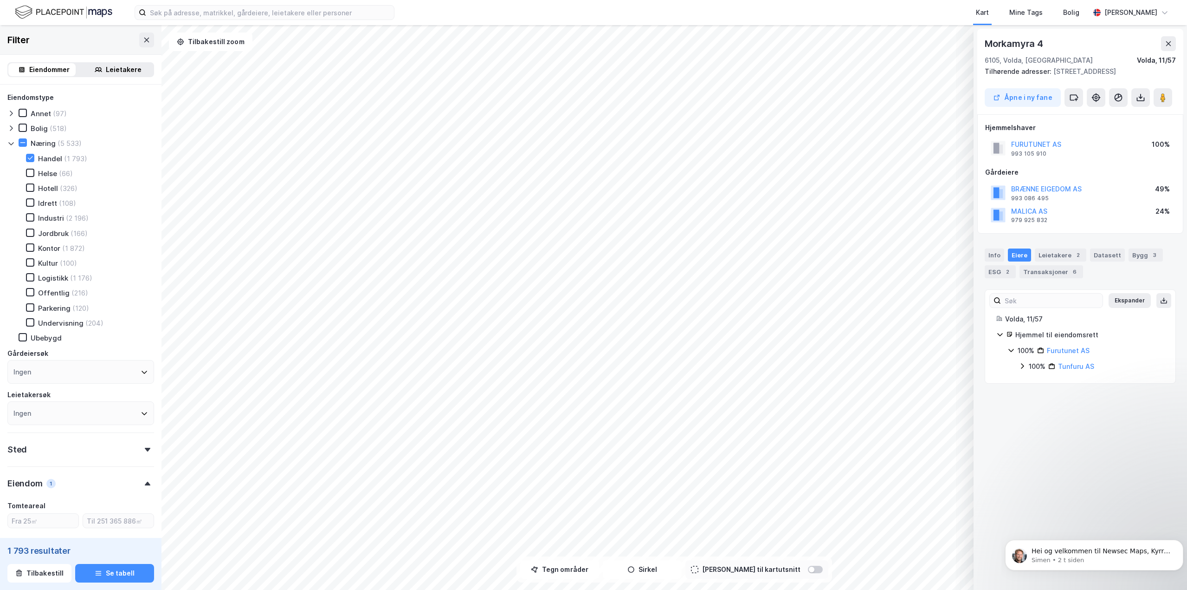
click at [1001, 334] on icon at bounding box center [1000, 334] width 7 height 7
click at [1001, 334] on icon at bounding box center [1000, 335] width 3 height 6
click at [1025, 366] on icon at bounding box center [1022, 365] width 7 height 7
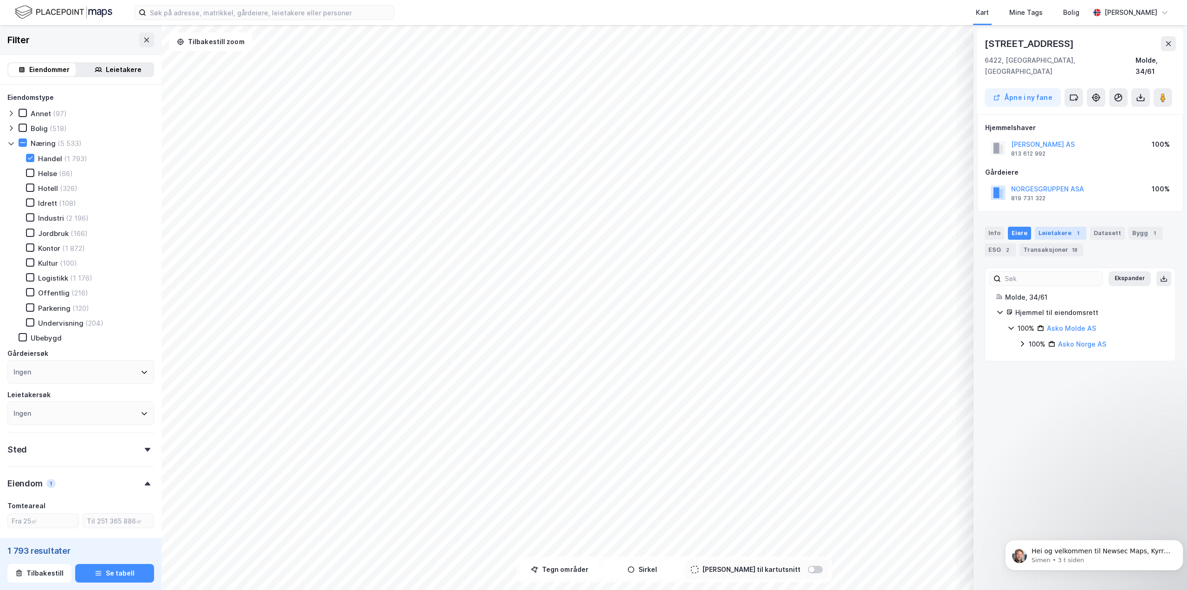
click at [1062, 227] on div "Leietakere 1" at bounding box center [1061, 233] width 52 height 13
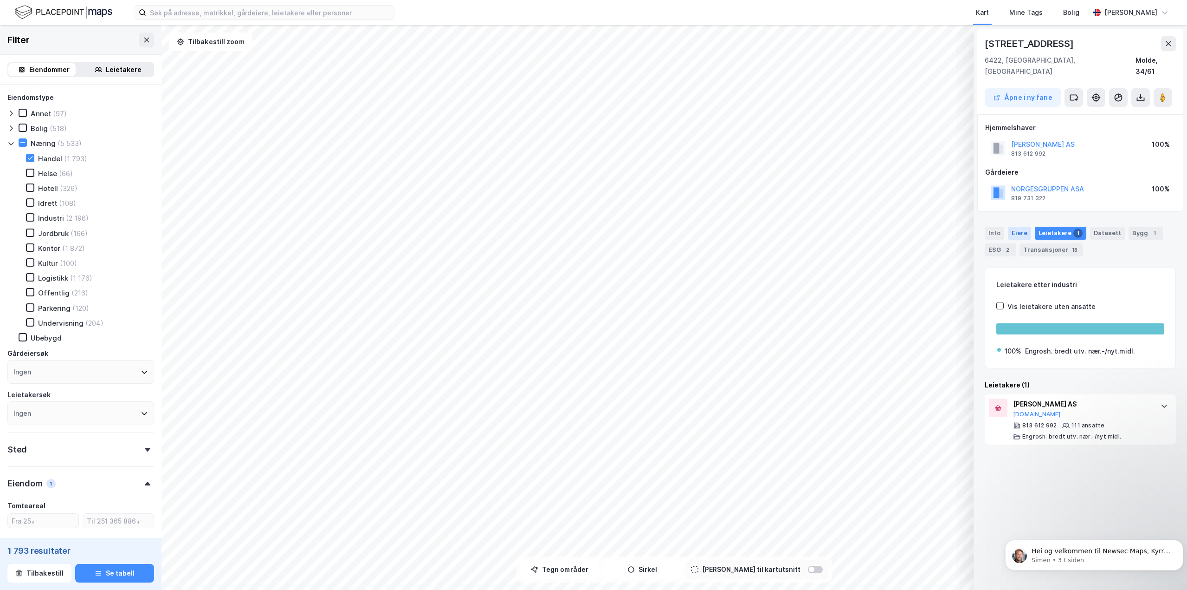
click at [1023, 227] on div "Eiere" at bounding box center [1019, 233] width 23 height 13
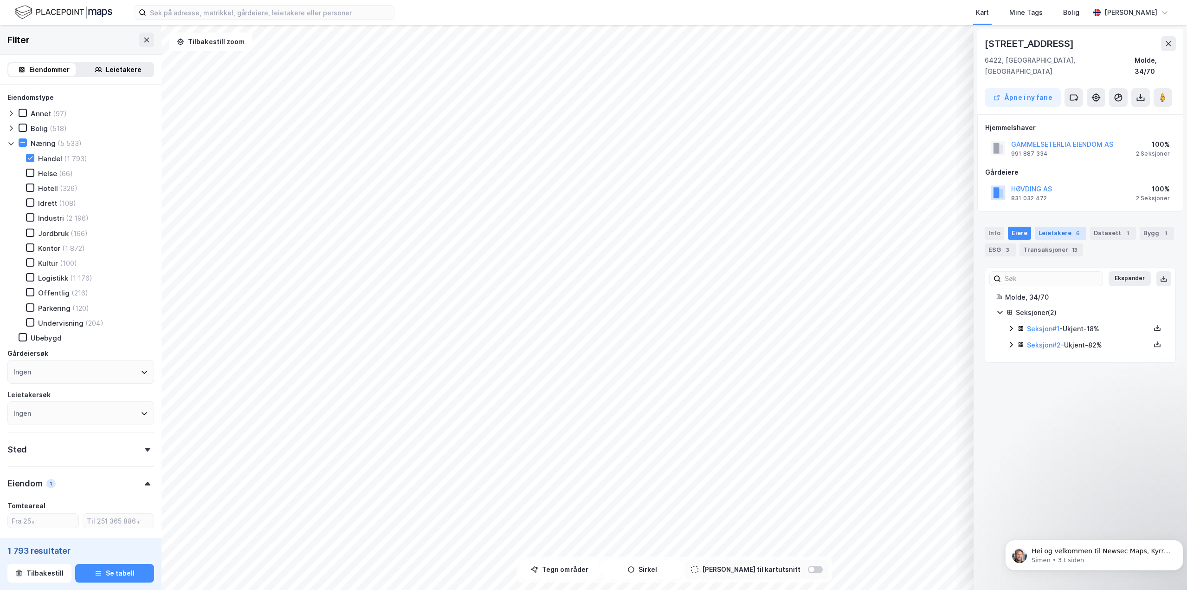
click at [1061, 227] on div "Leietakere 6" at bounding box center [1061, 233] width 52 height 13
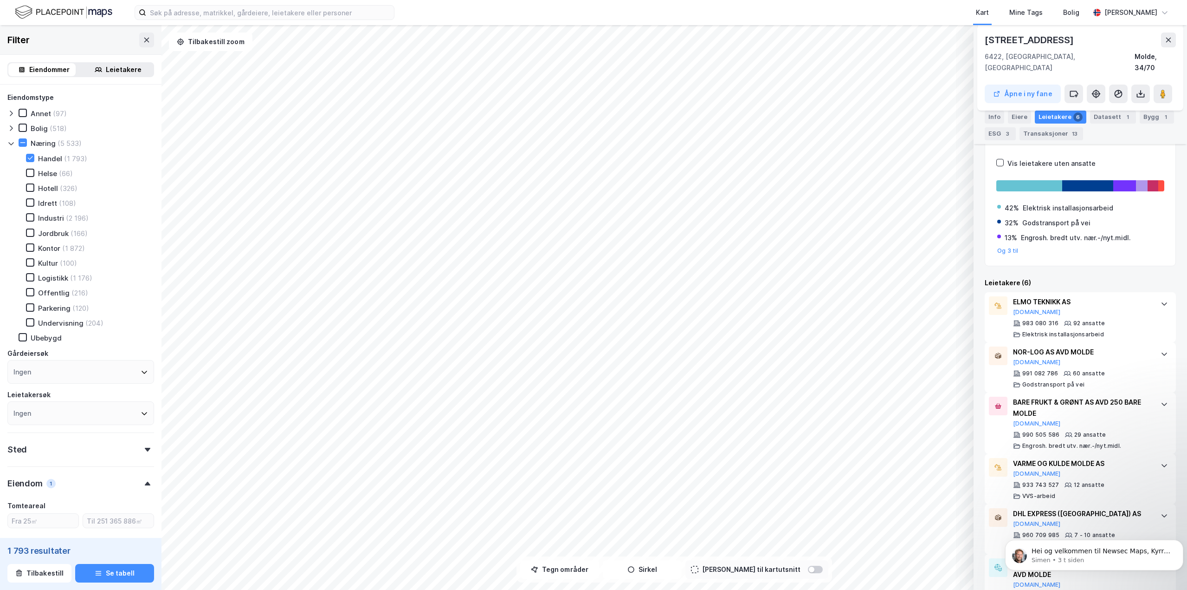
scroll to position [122, 0]
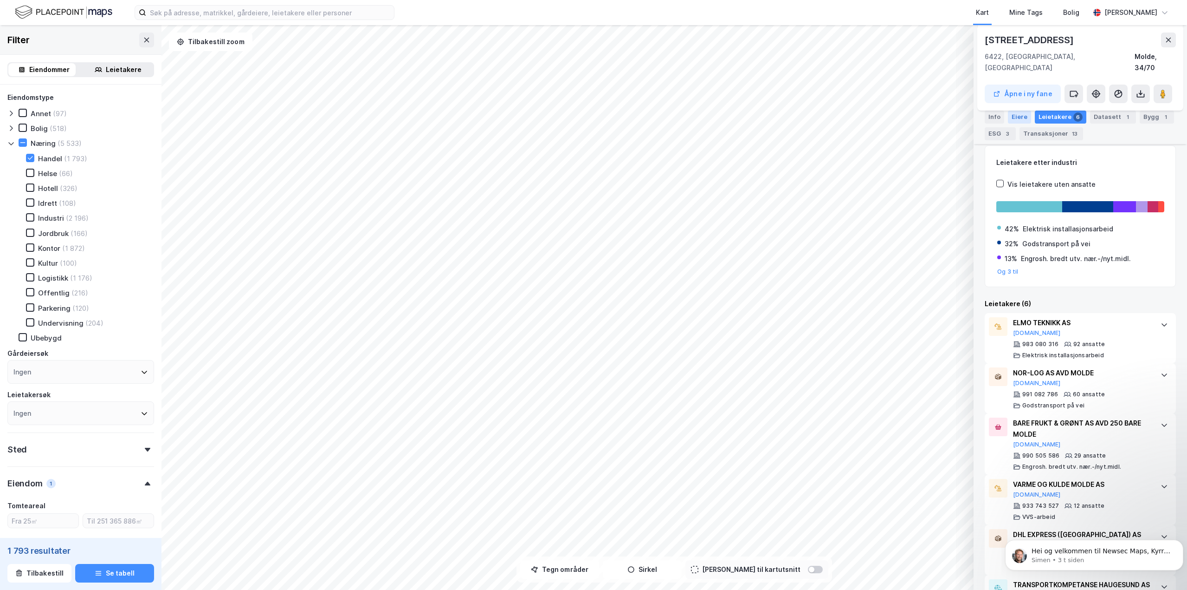
click at [1020, 118] on div "Eiere" at bounding box center [1019, 116] width 23 height 13
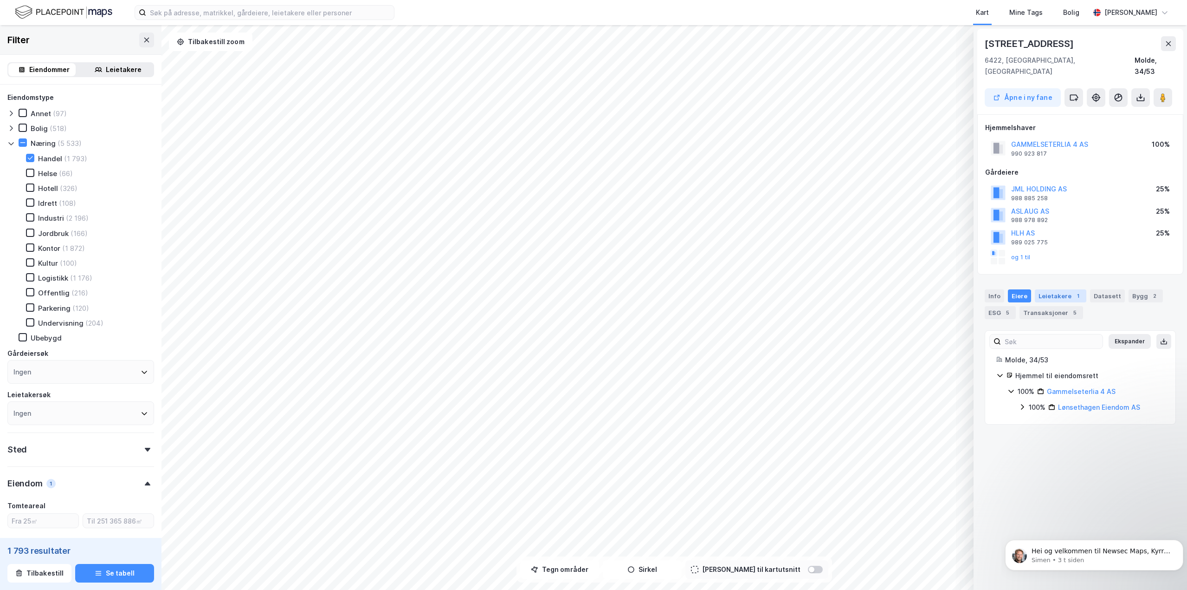
click at [1074, 291] on div "1" at bounding box center [1078, 295] width 9 height 9
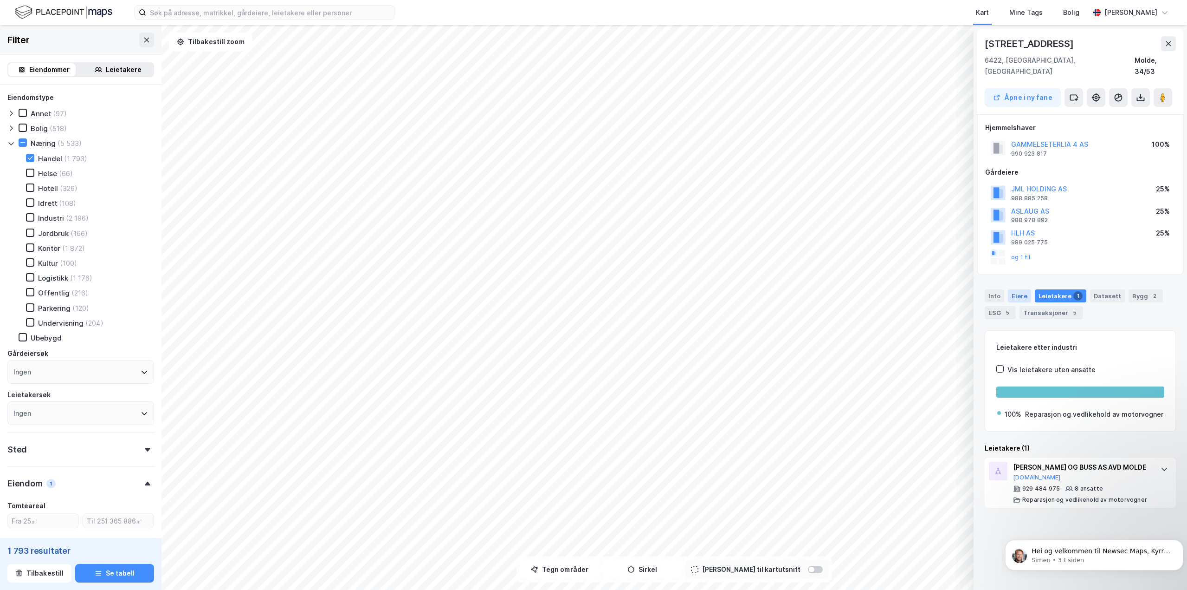
click at [1021, 289] on div "Eiere" at bounding box center [1019, 295] width 23 height 13
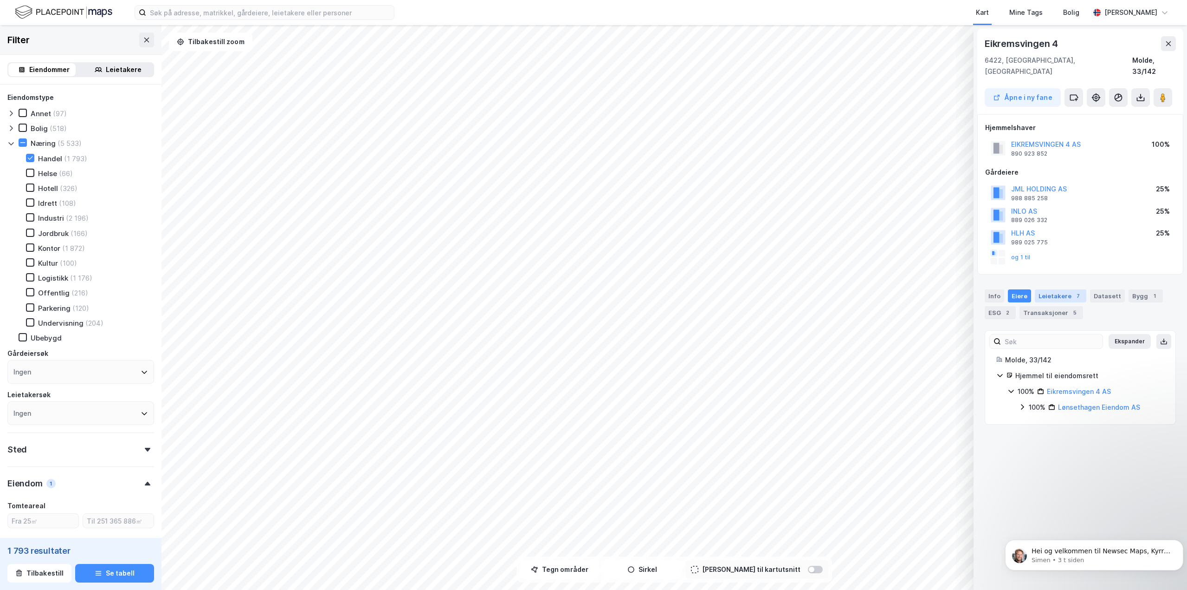
click at [1062, 289] on div "Leietakere 7" at bounding box center [1061, 295] width 52 height 13
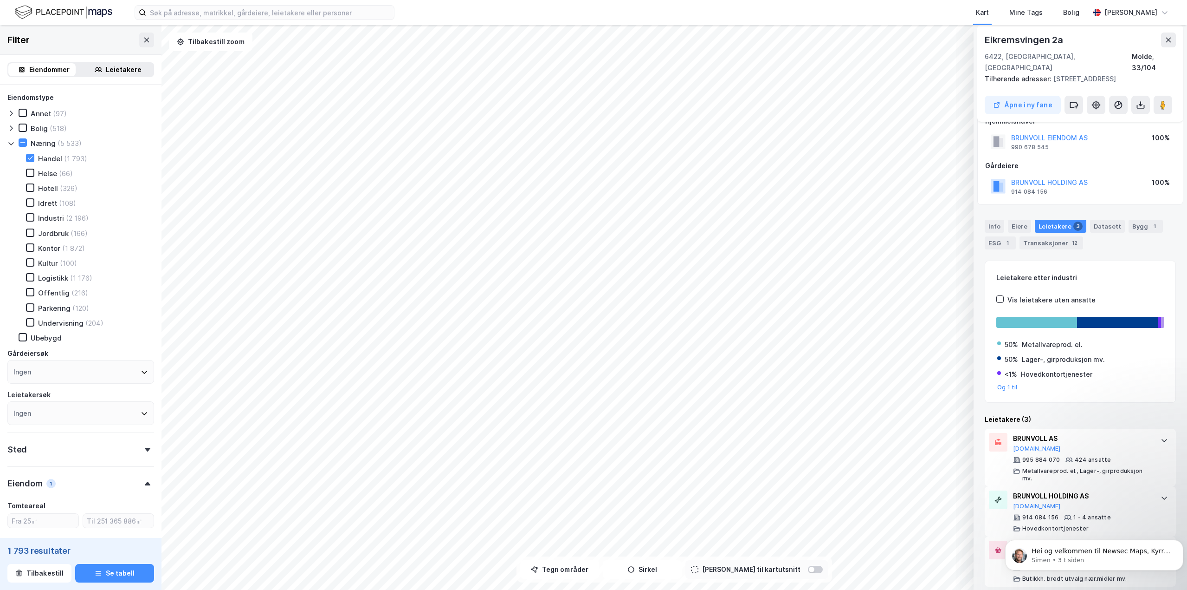
scroll to position [26, 0]
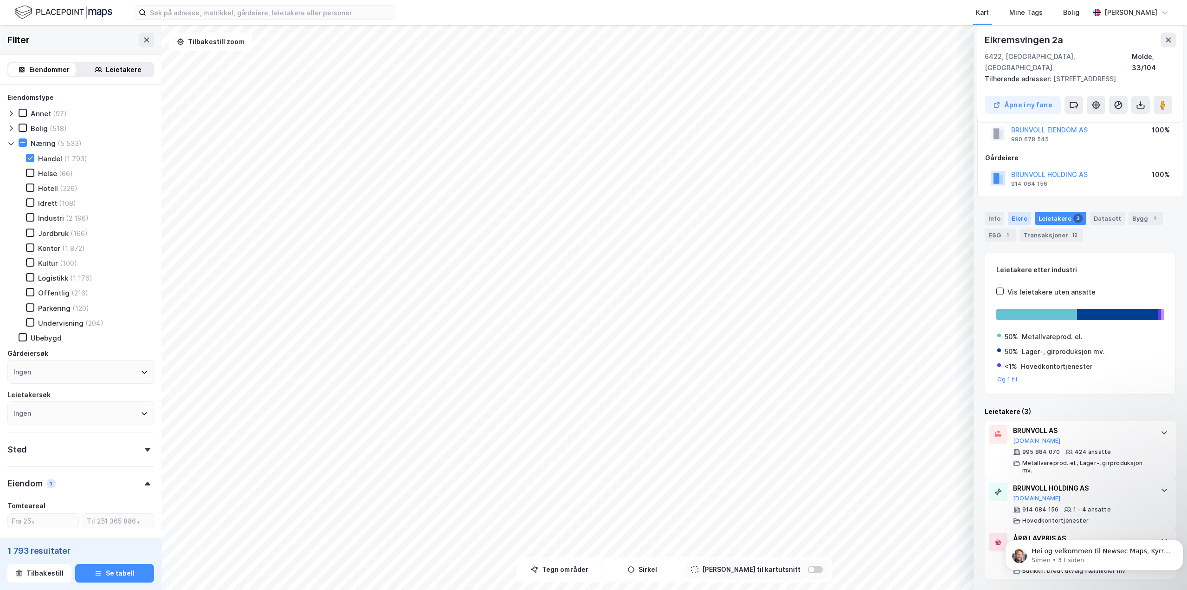
click at [1017, 216] on div "Eiere" at bounding box center [1019, 218] width 23 height 13
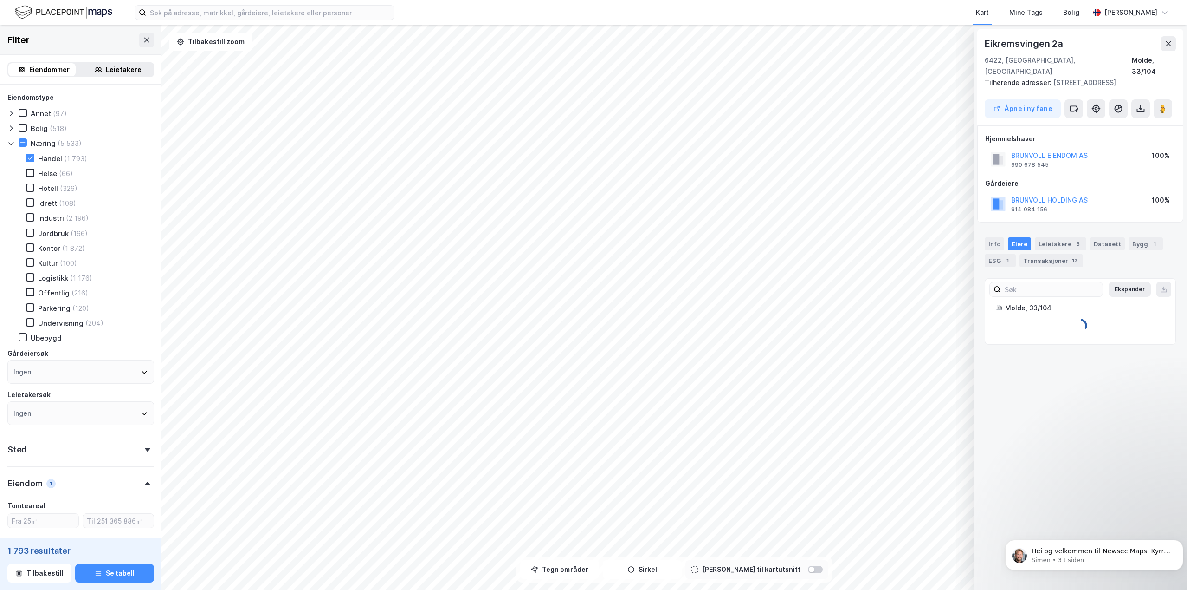
scroll to position [0, 0]
click at [1066, 242] on div "Leietakere 3" at bounding box center [1061, 243] width 52 height 13
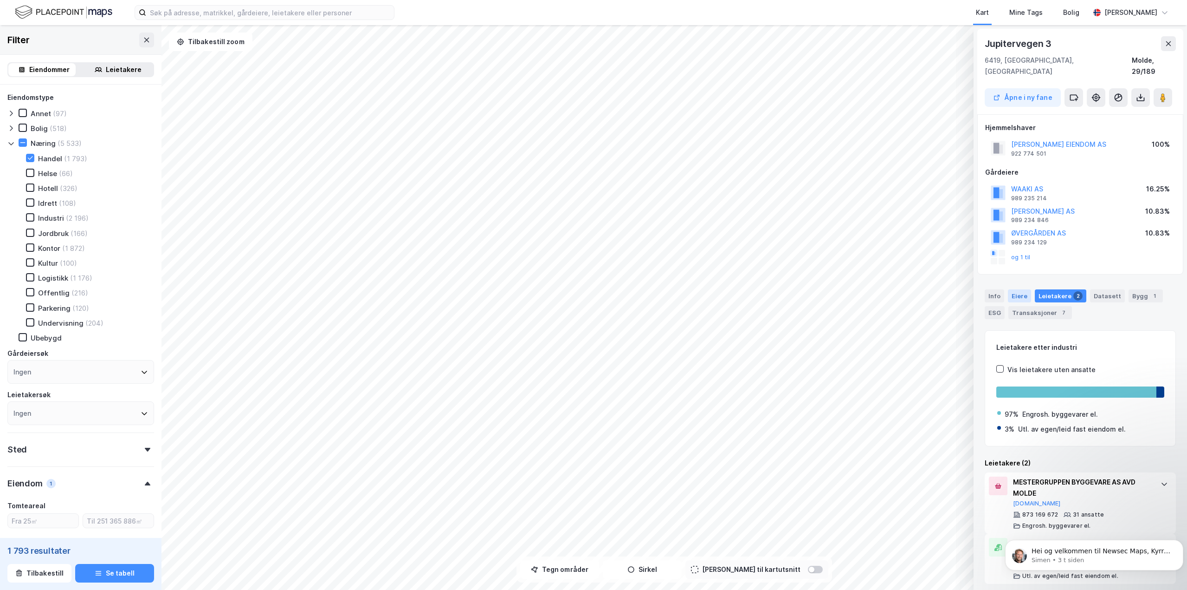
click at [1025, 289] on div "Eiere" at bounding box center [1019, 295] width 23 height 13
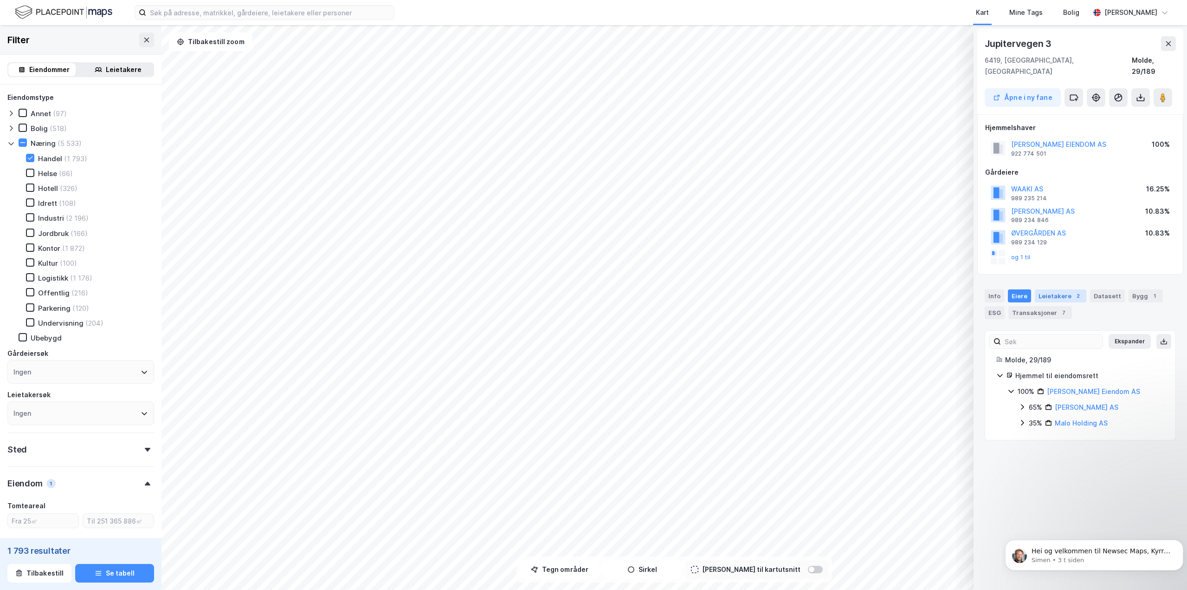
click at [1055, 289] on div "Leietakere 2" at bounding box center [1061, 295] width 52 height 13
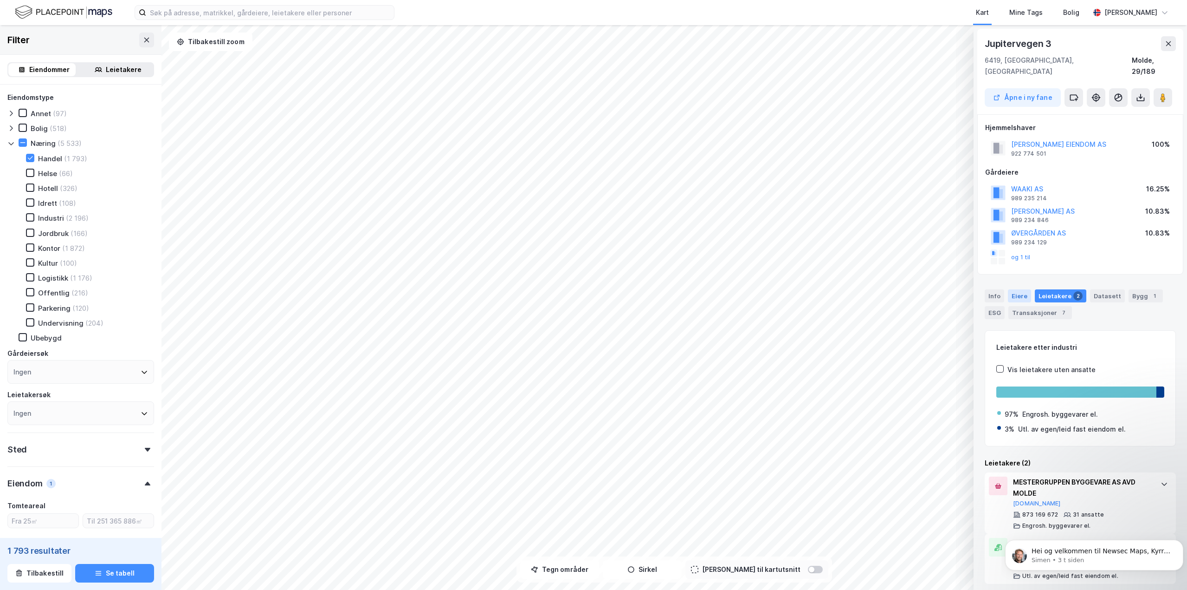
click at [1018, 289] on div "Eiere" at bounding box center [1019, 295] width 23 height 13
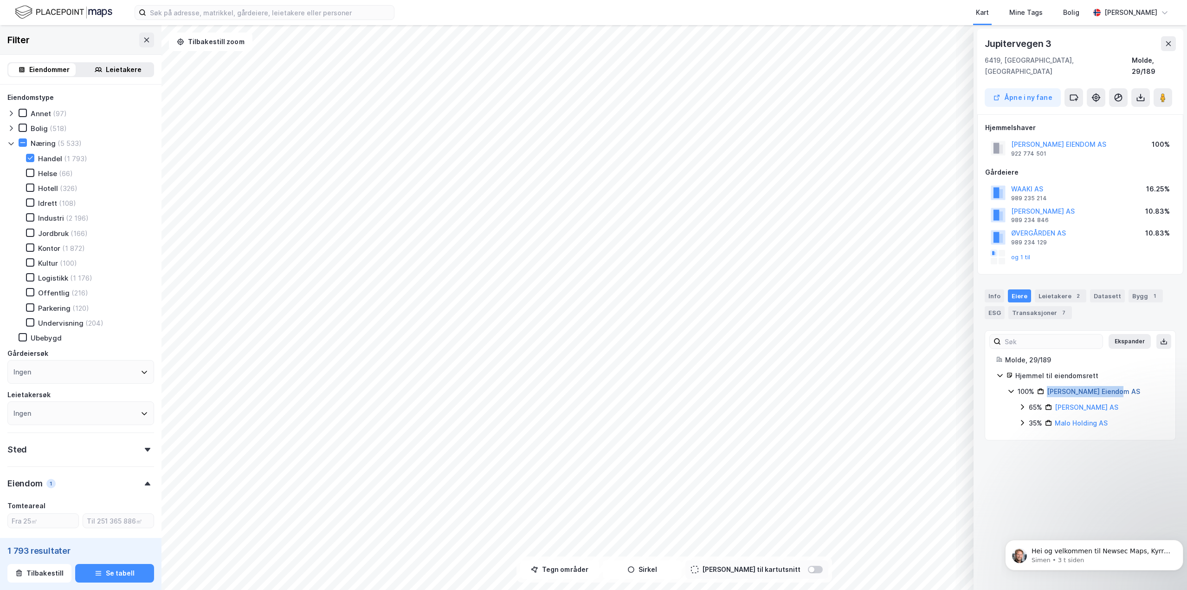
drag, startPoint x: 1125, startPoint y: 380, endPoint x: 1050, endPoint y: 383, distance: 75.8
click at [1050, 386] on div "100% [PERSON_NAME] AS" at bounding box center [1091, 391] width 147 height 11
copy link "[PERSON_NAME] Eiendom AS"
